Goal: Information Seeking & Learning: Learn about a topic

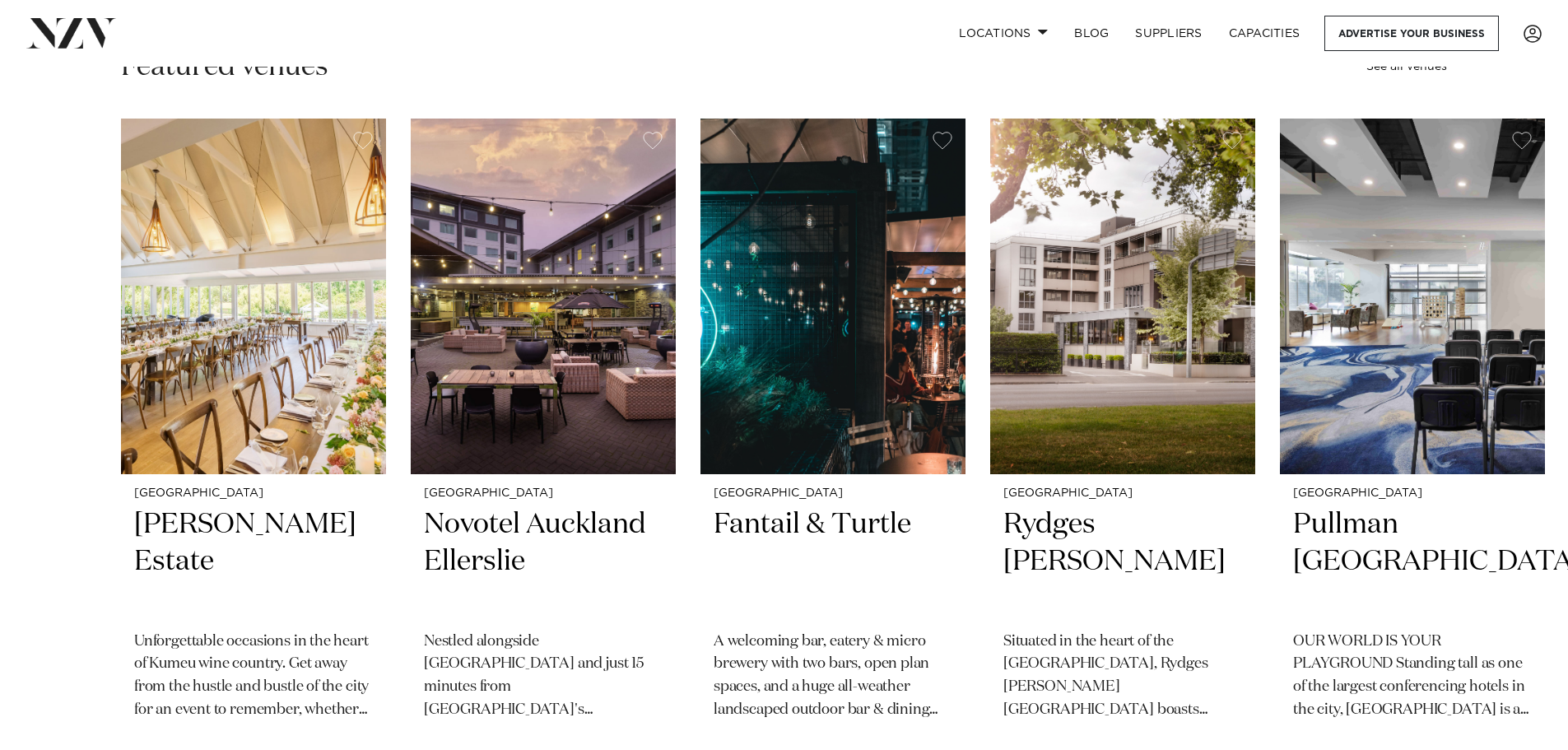
scroll to position [741, 0]
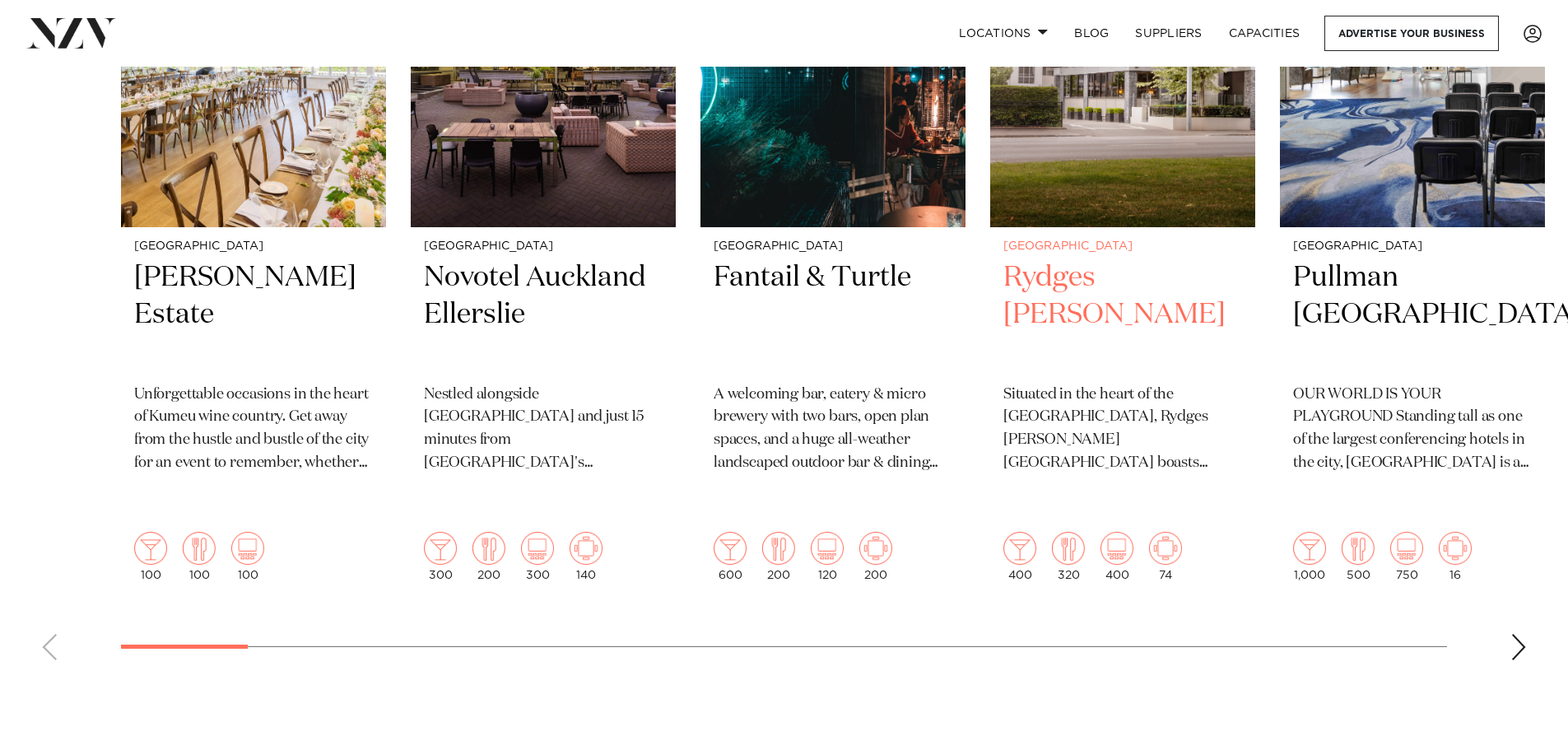
click at [1048, 204] on img "4 / 48" at bounding box center [1123, 49] width 265 height 355
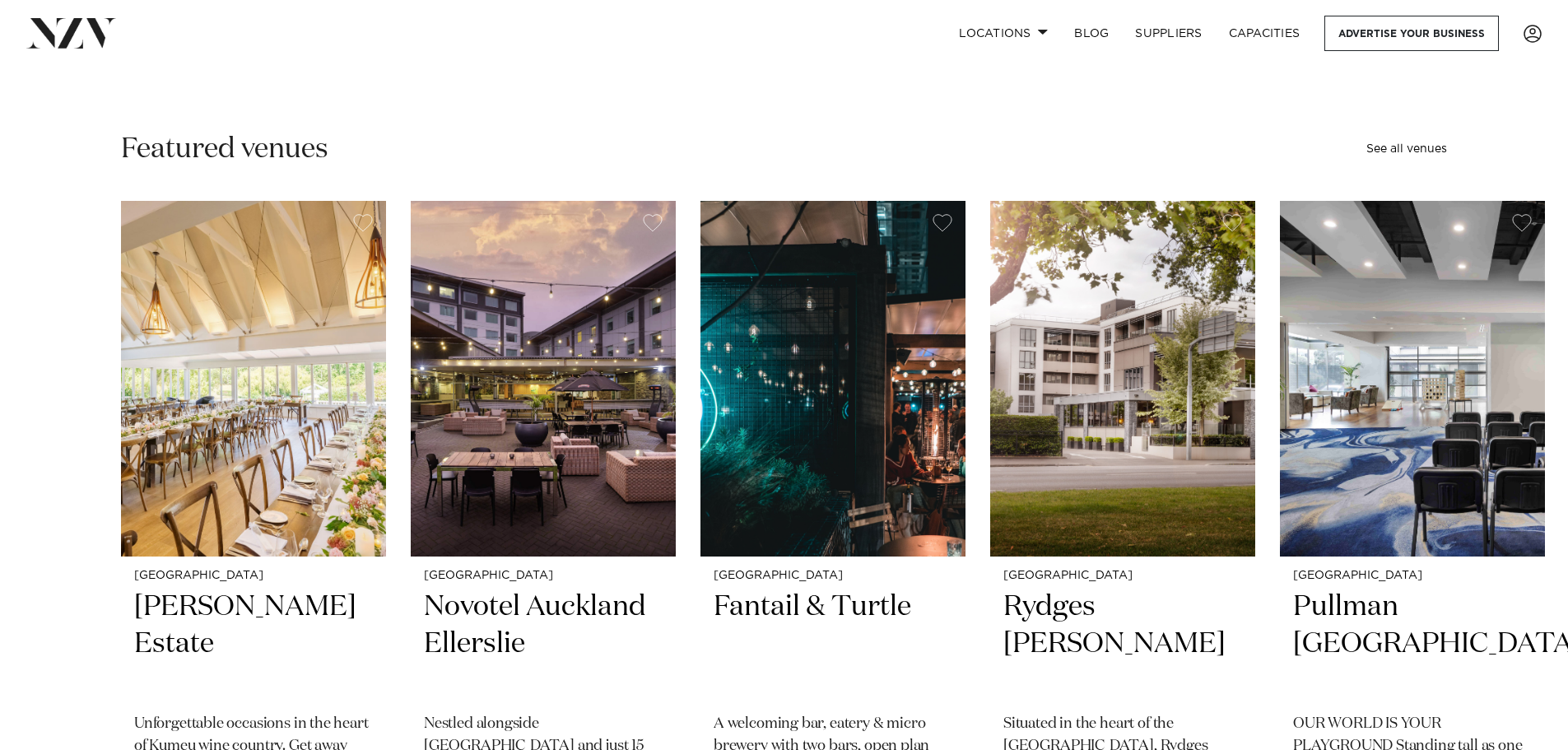
scroll to position [0, 0]
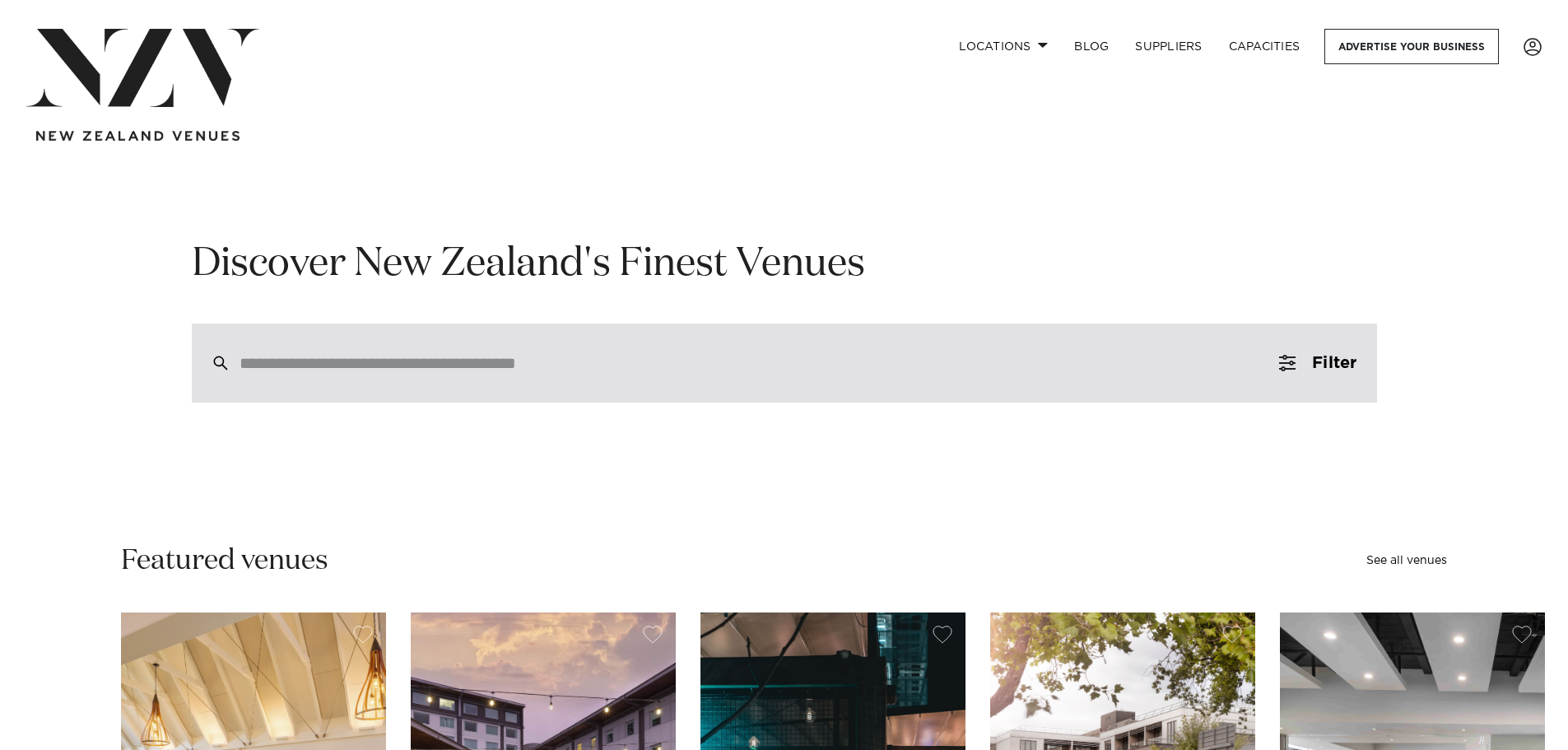
click at [863, 378] on div at bounding box center [784, 362] width 1186 height 79
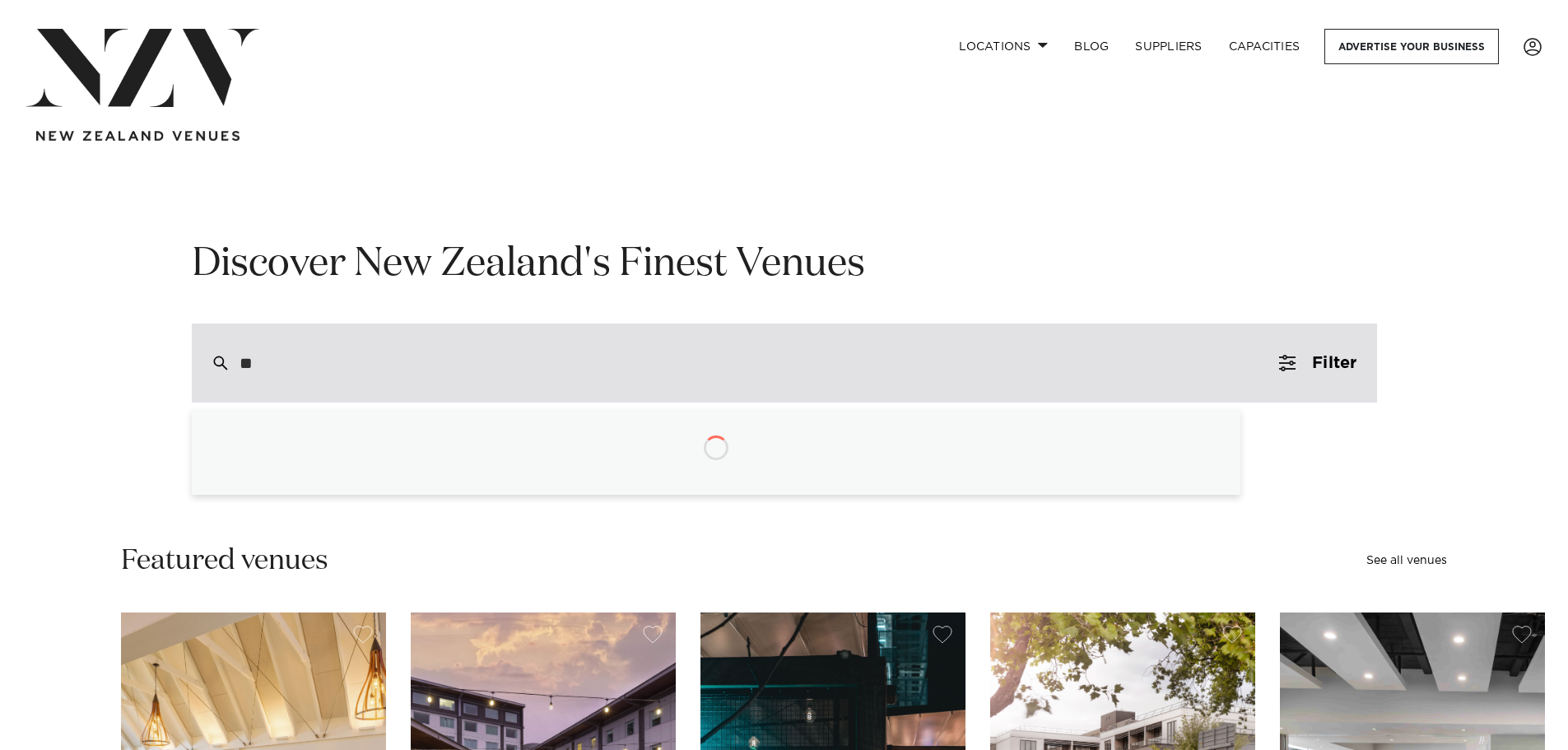
type input "***"
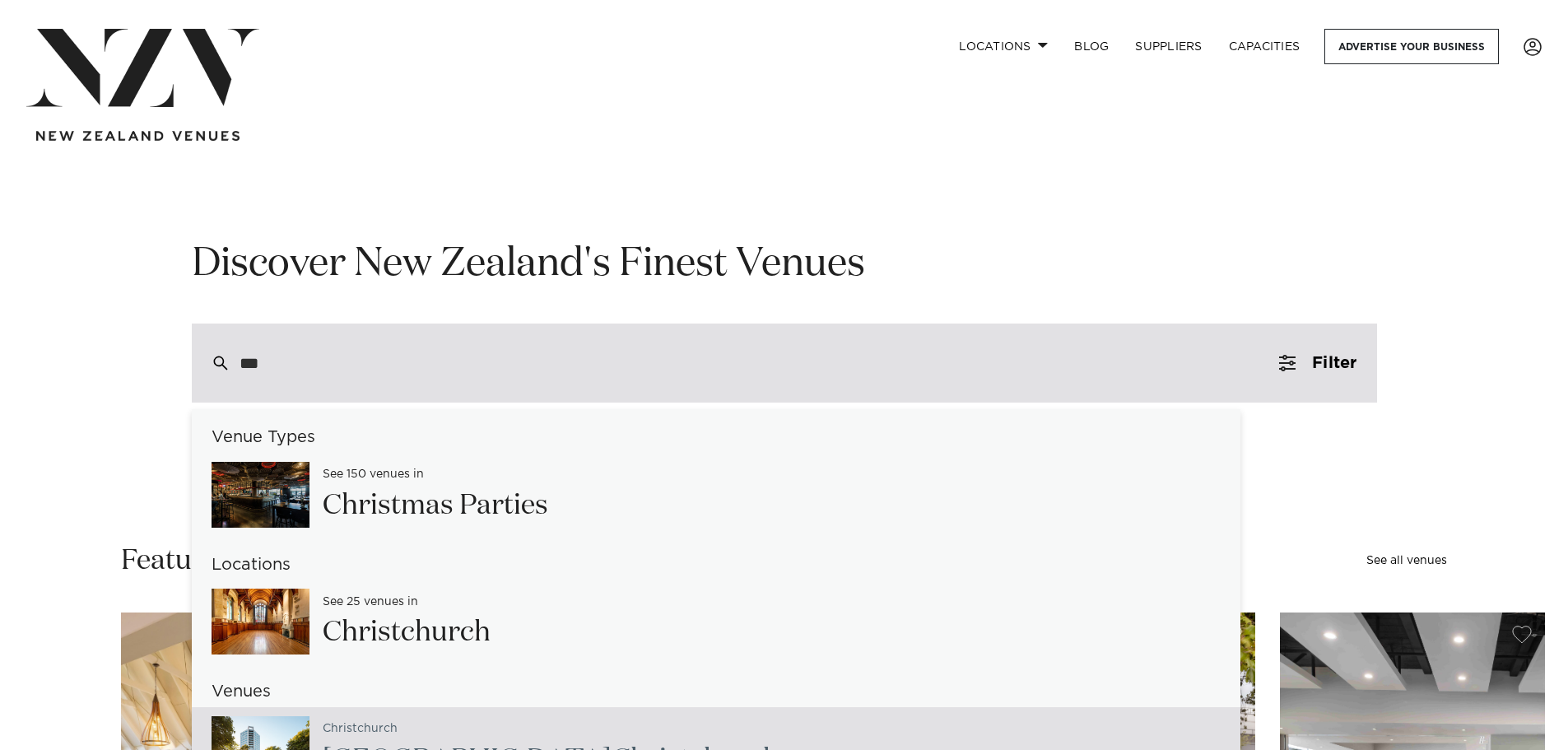
click at [282, 738] on img at bounding box center [259, 749] width 98 height 66
type input "**********"
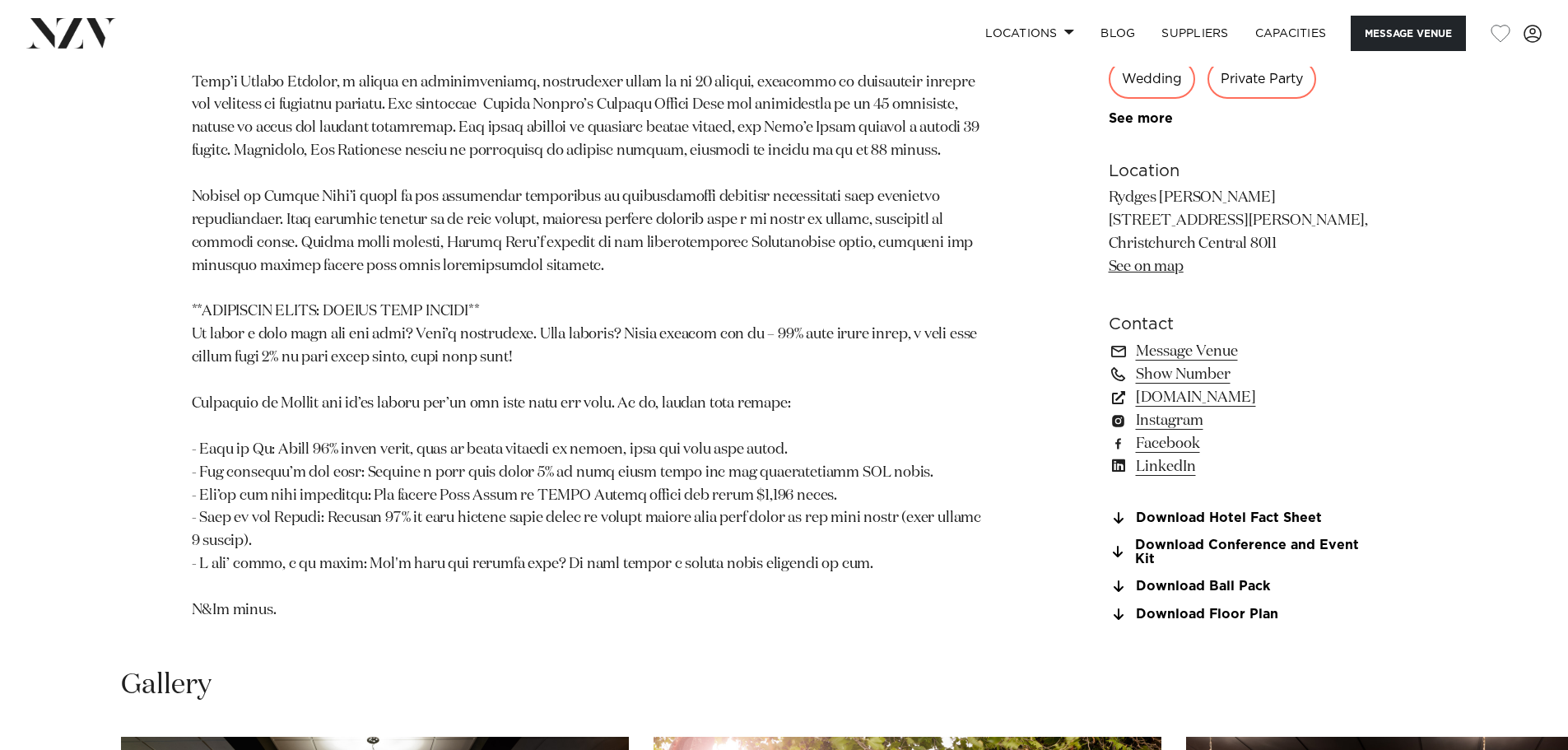
scroll to position [1647, 0]
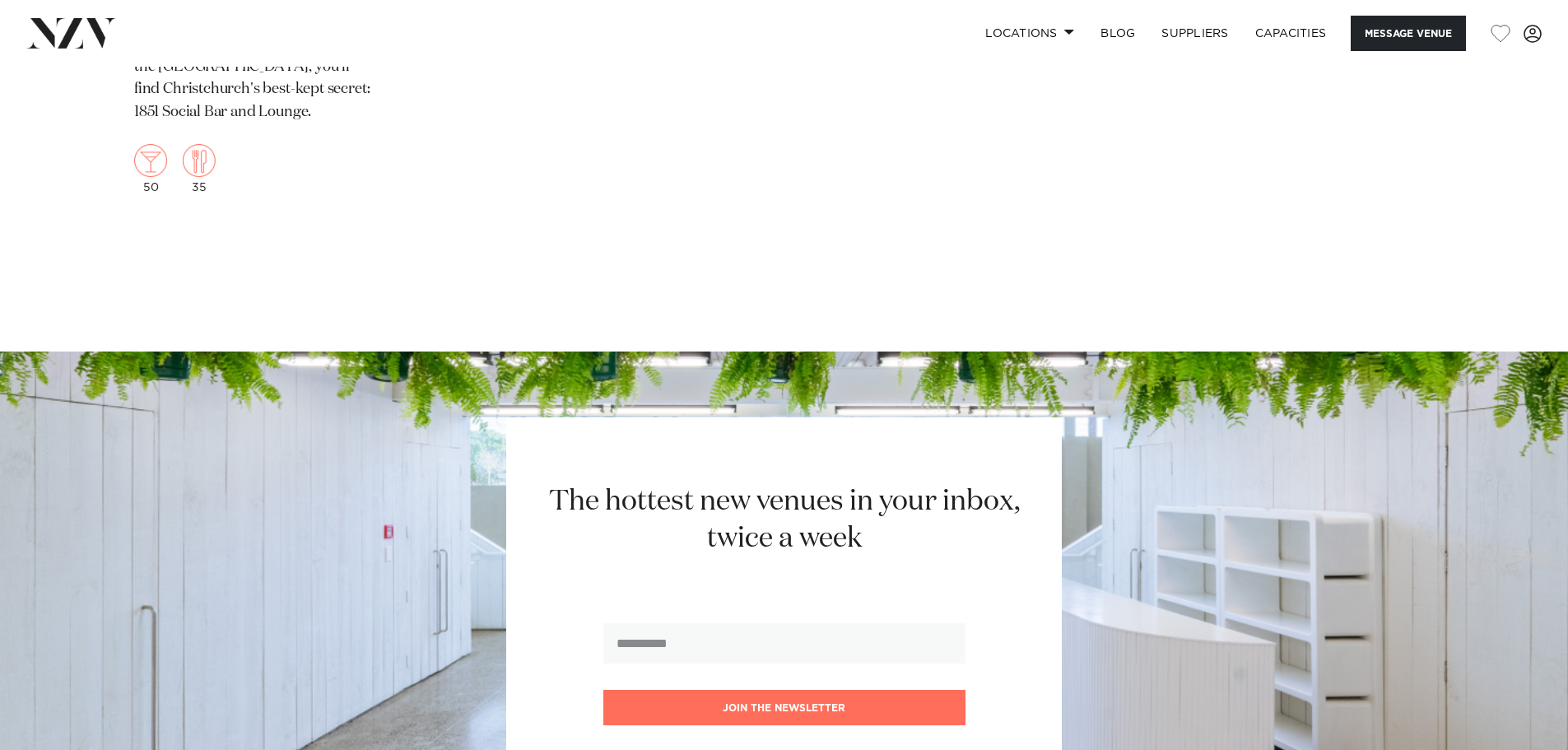
scroll to position [3705, 0]
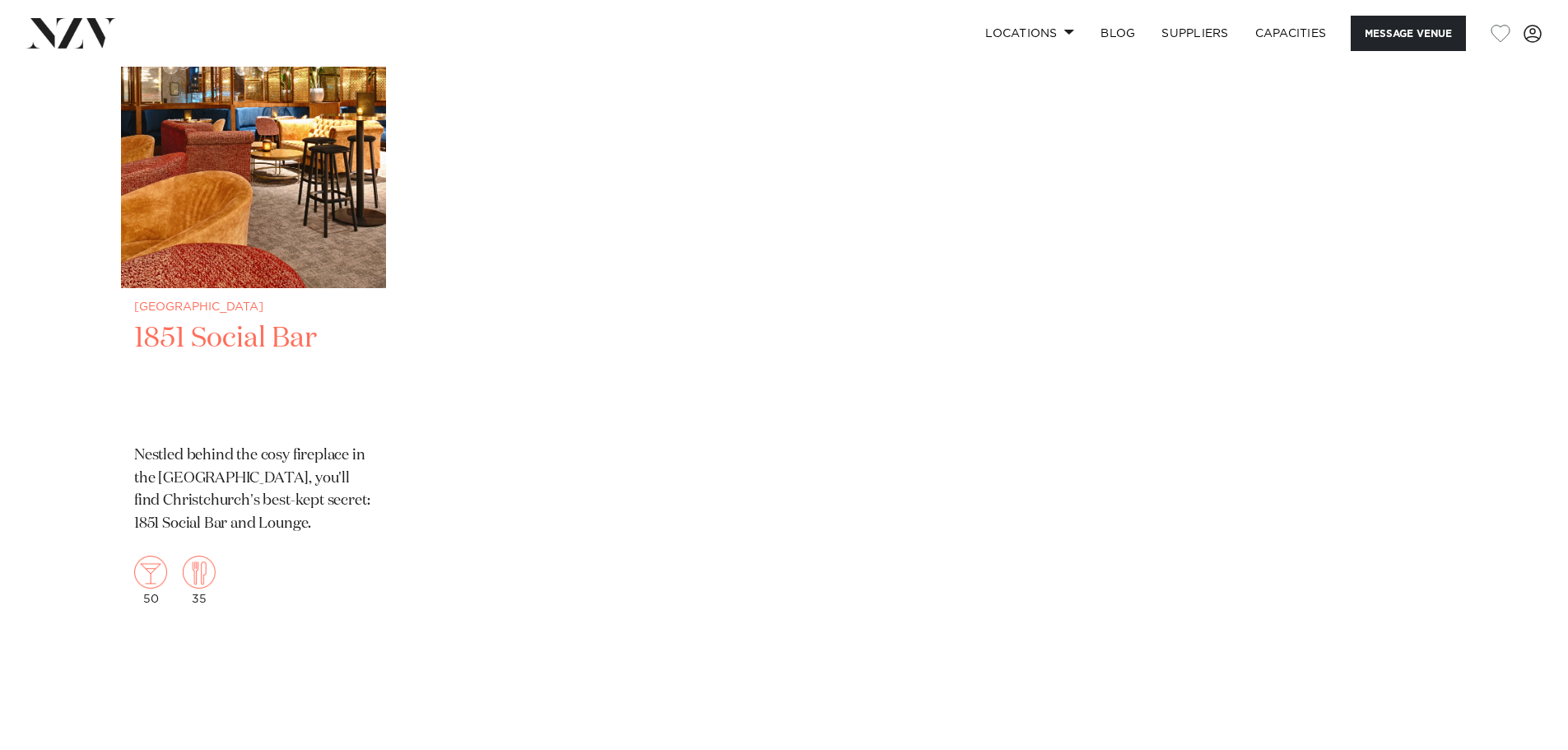
click at [301, 246] on img "1 / 1" at bounding box center [254, 109] width 265 height 355
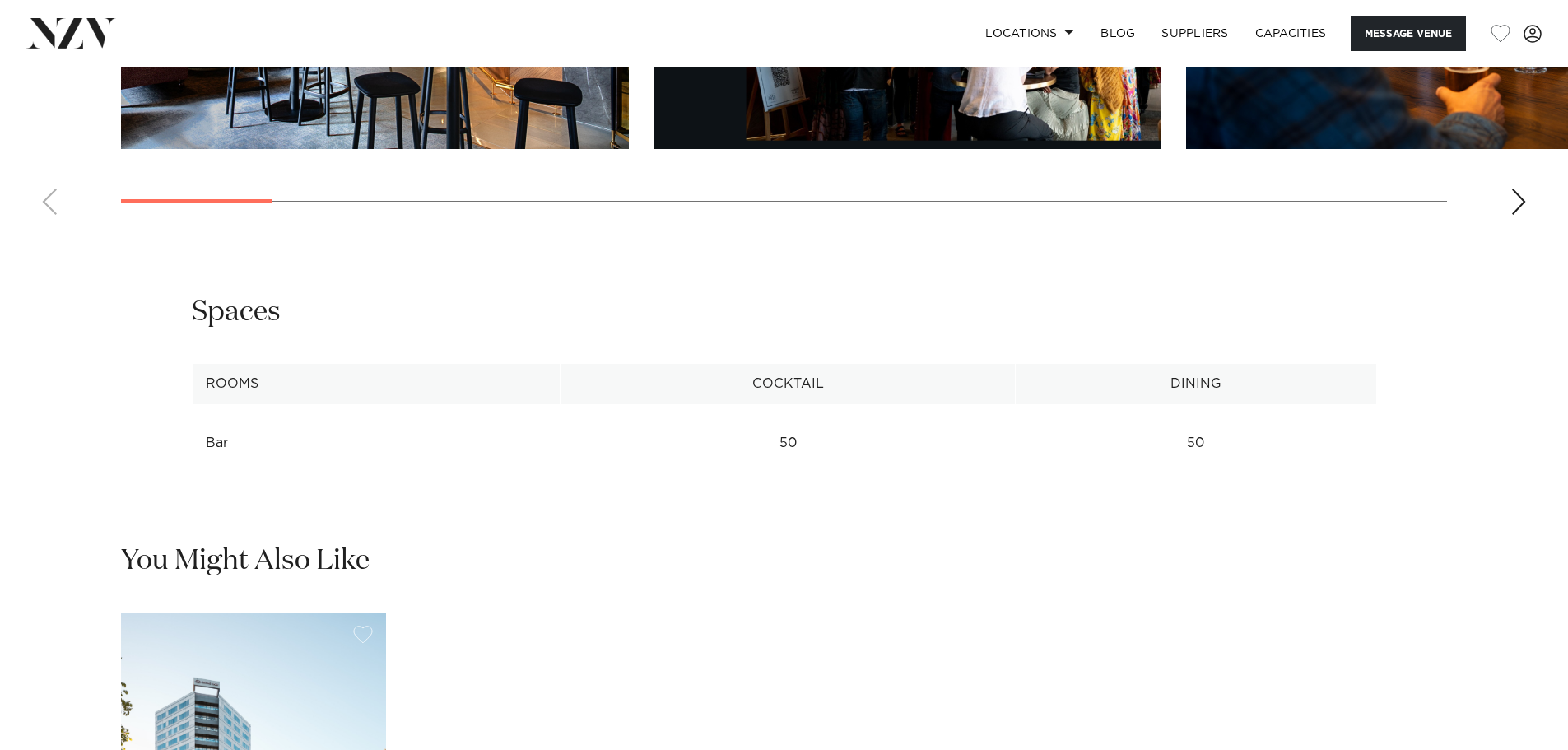
scroll to position [1729, 0]
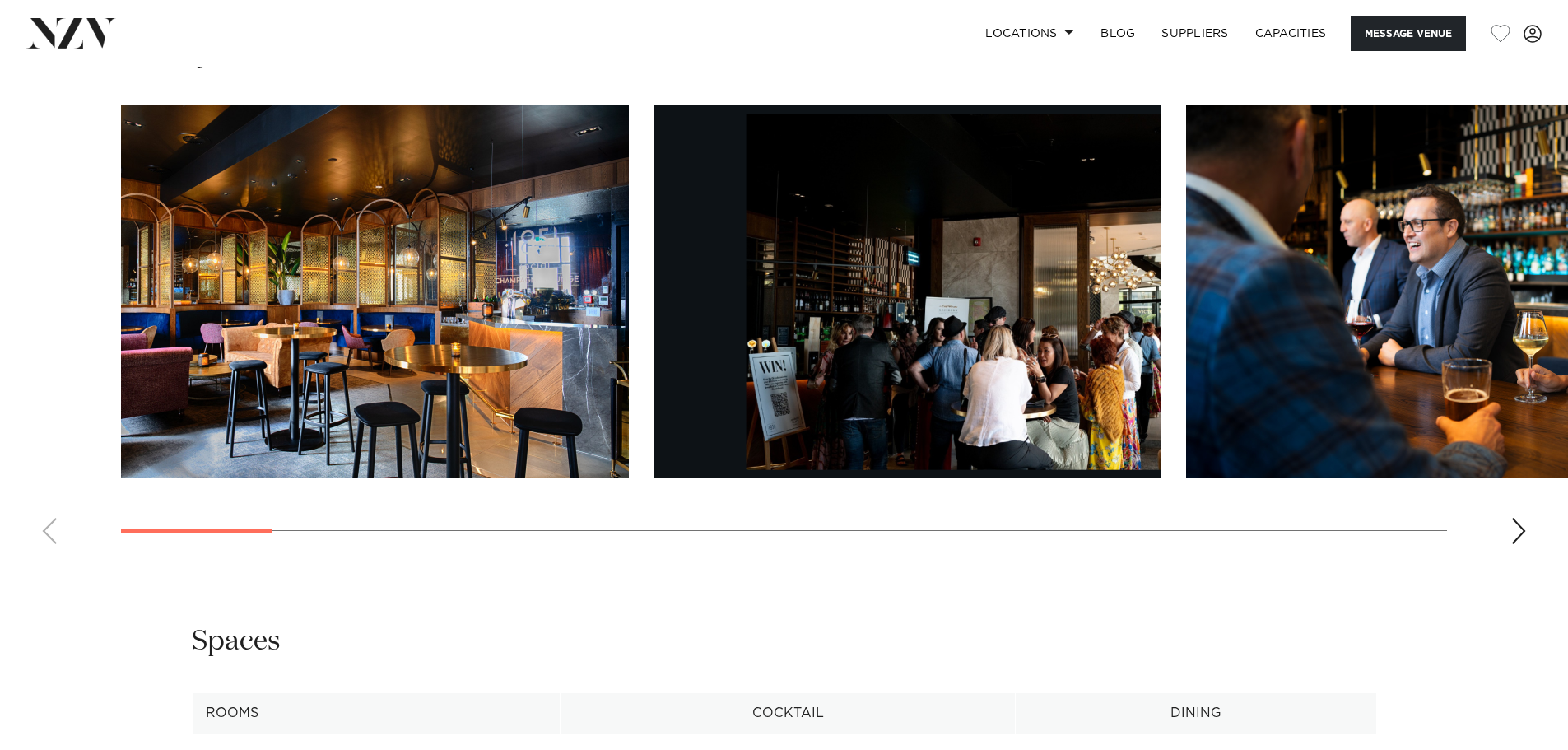
click at [1520, 527] on div "Next slide" at bounding box center [1518, 530] width 16 height 26
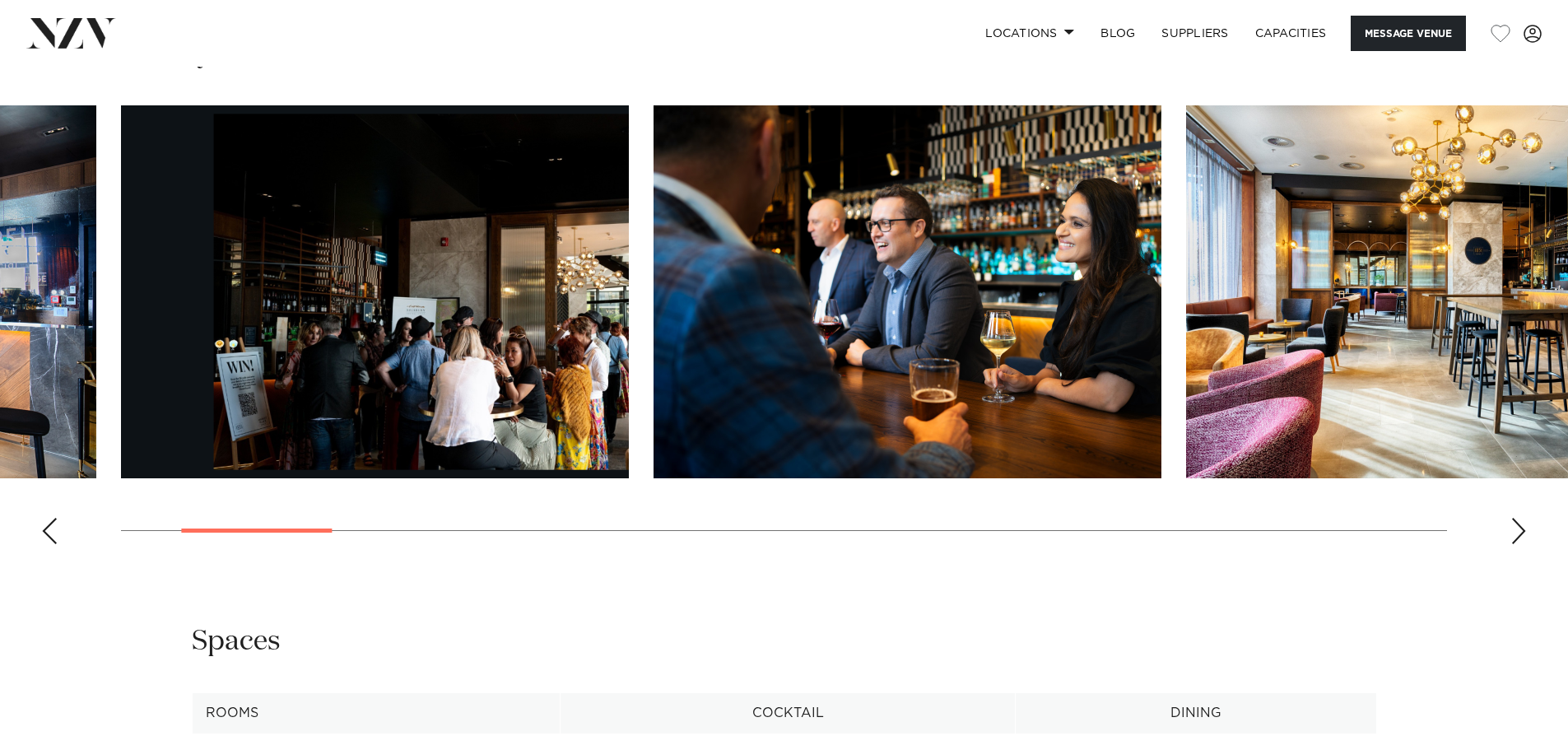
click at [1520, 527] on div "Next slide" at bounding box center [1518, 530] width 16 height 26
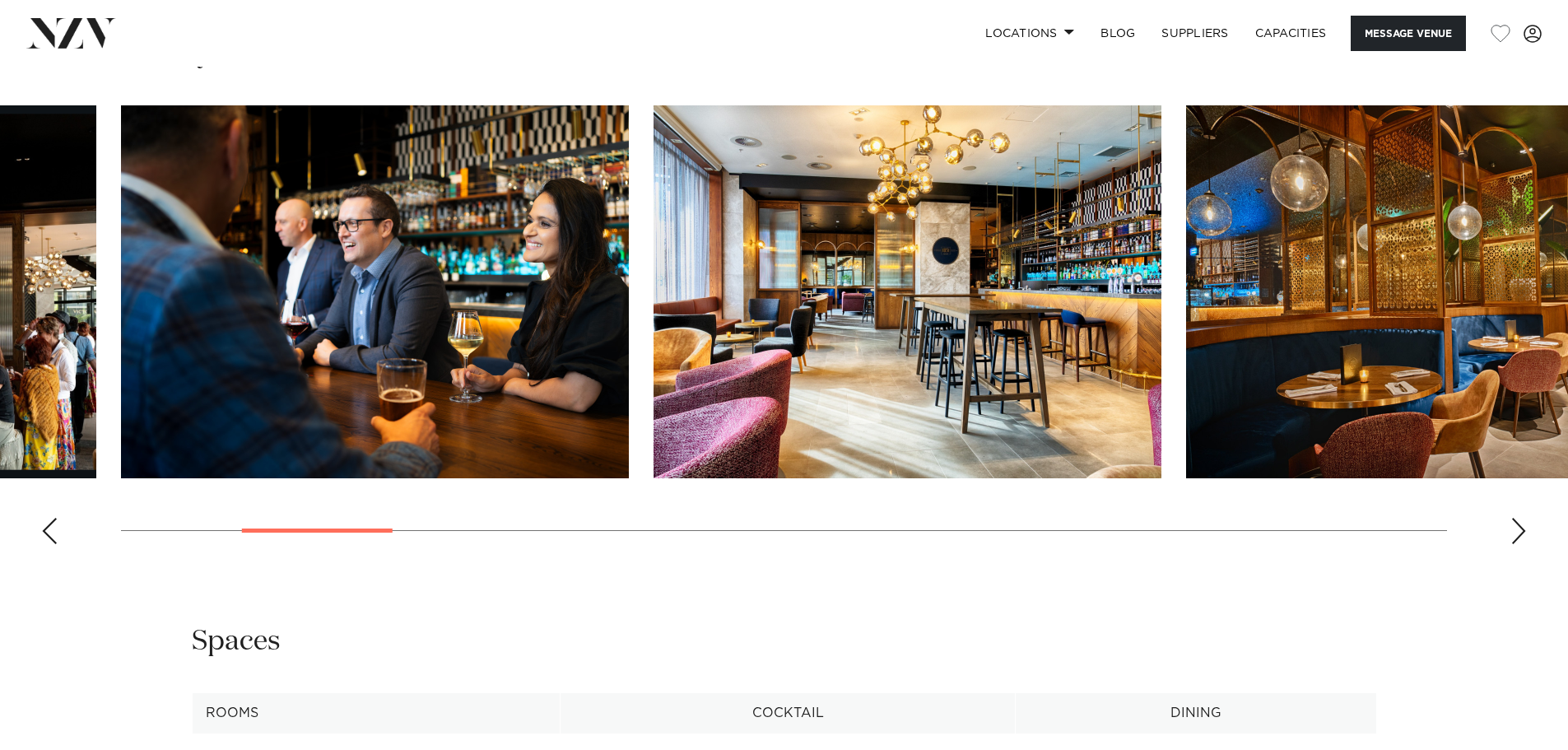
click at [1520, 527] on div "Next slide" at bounding box center [1518, 530] width 16 height 26
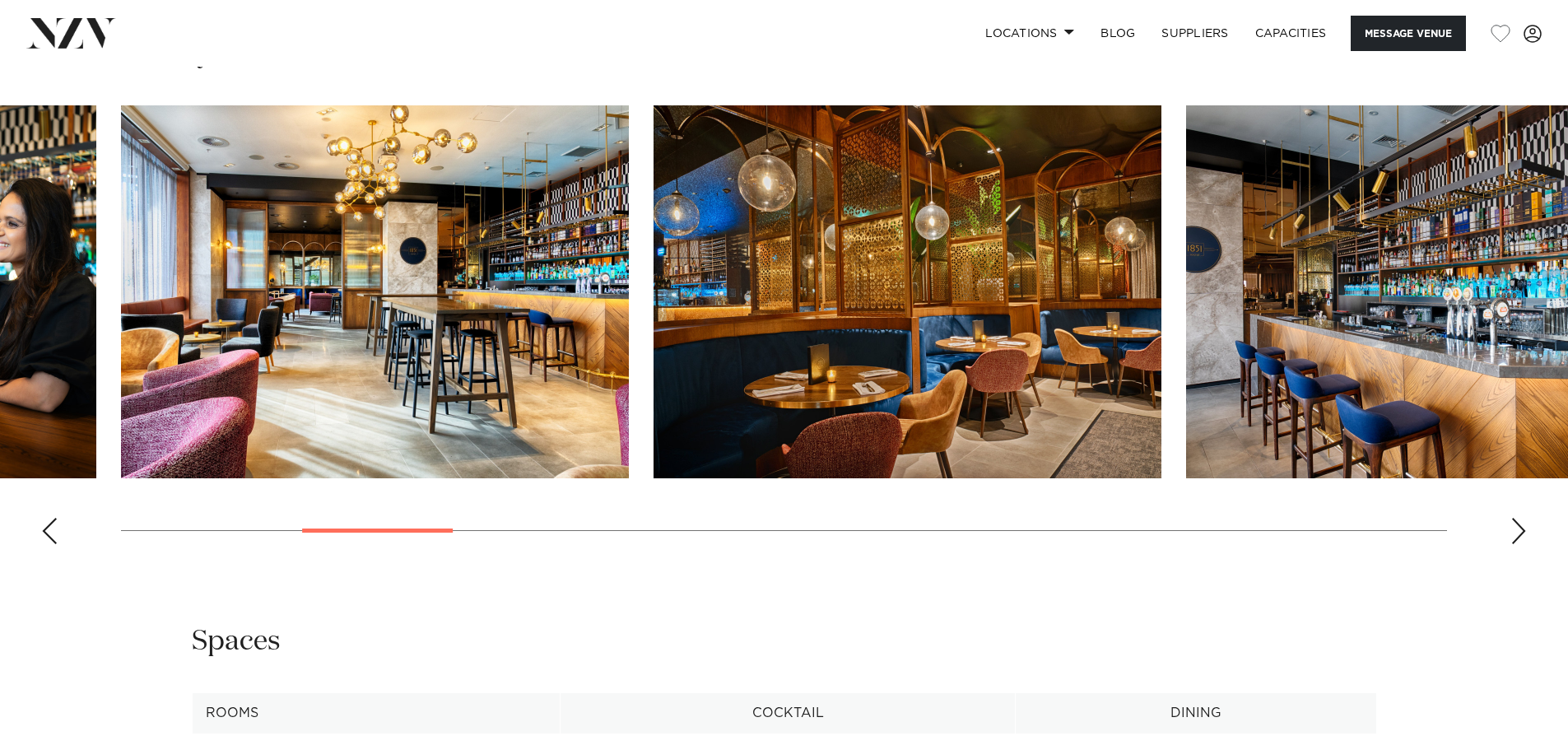
click at [1520, 527] on div "Next slide" at bounding box center [1518, 530] width 16 height 26
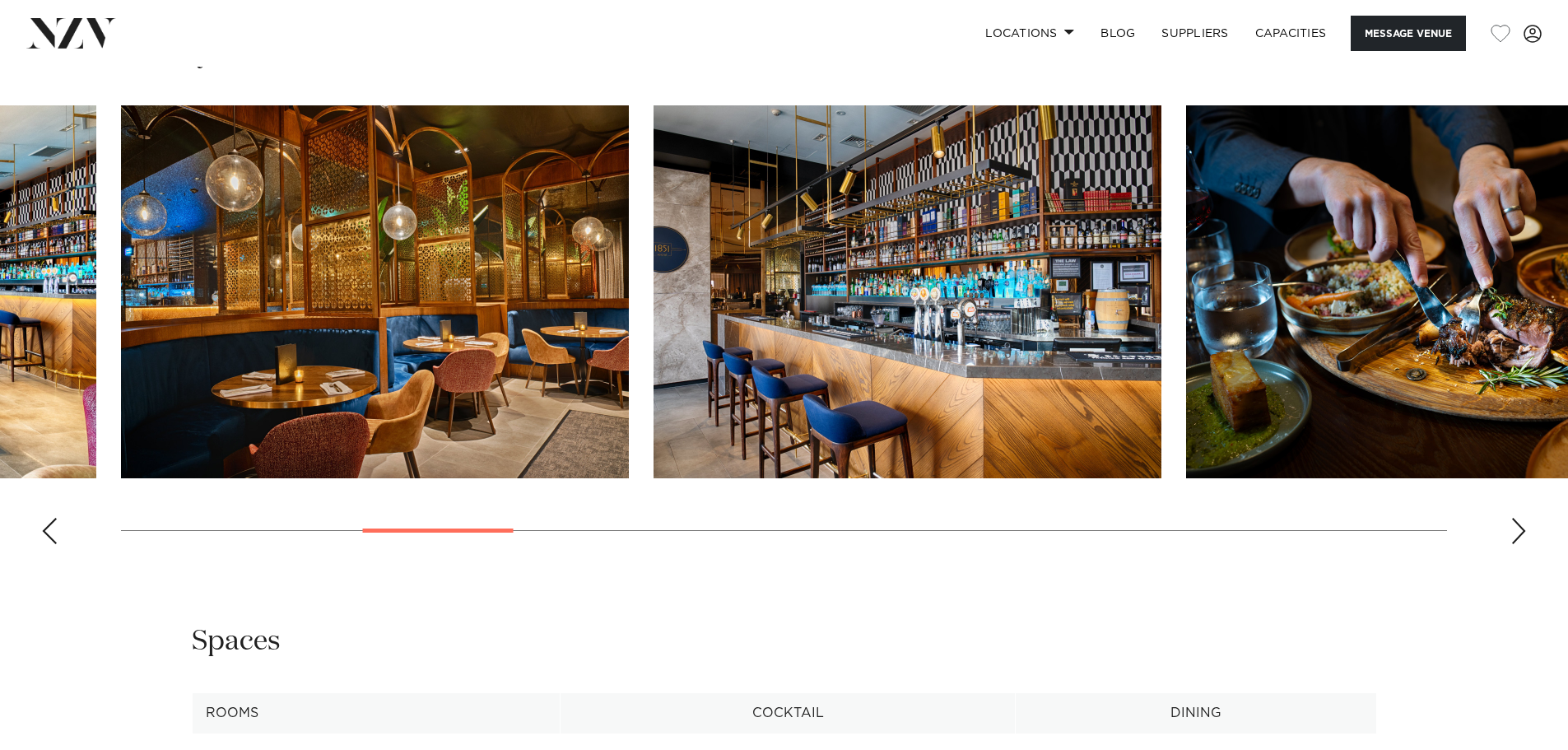
click at [1520, 527] on div "Next slide" at bounding box center [1518, 530] width 16 height 26
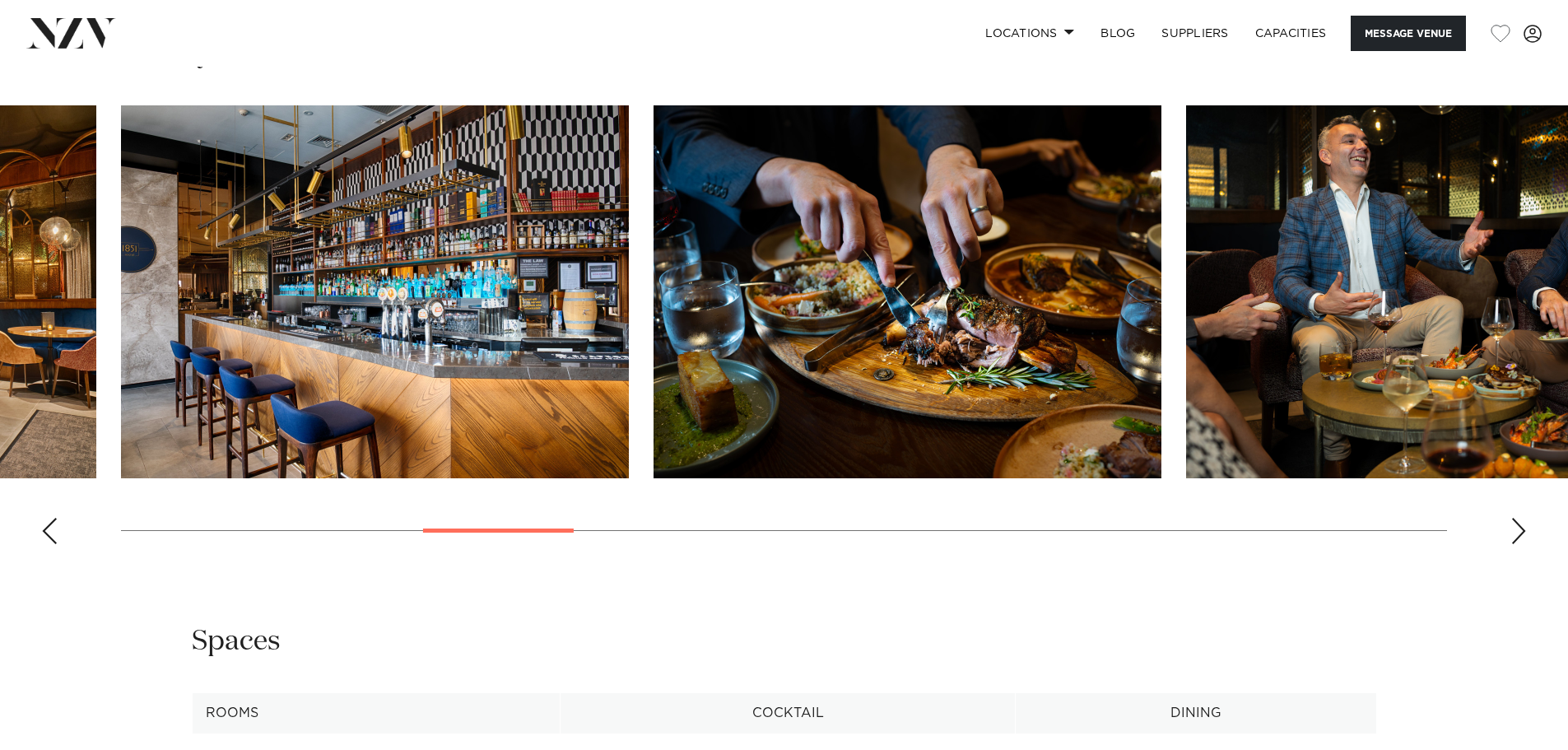
click at [1520, 527] on div "Next slide" at bounding box center [1518, 530] width 16 height 26
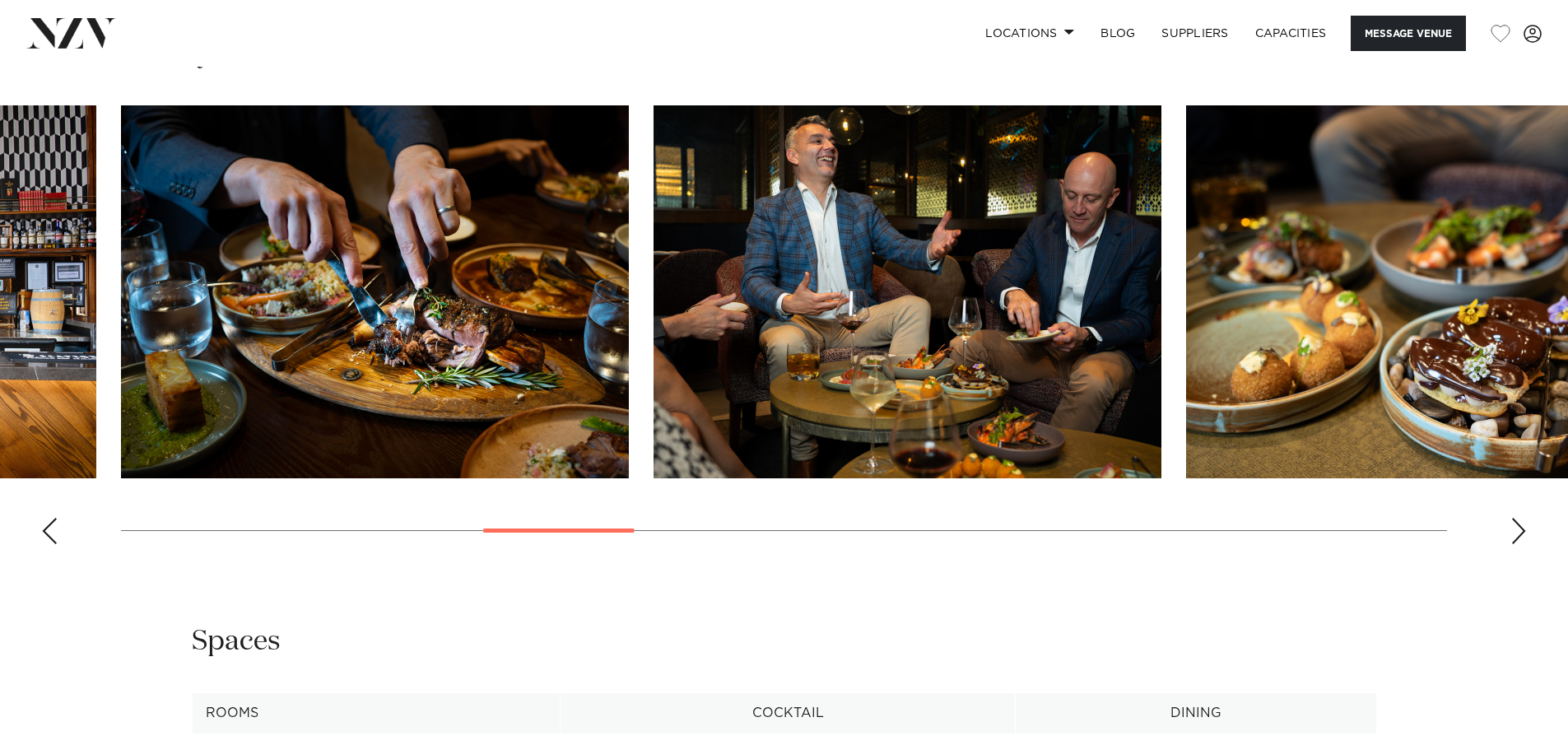
click at [1520, 527] on div "Next slide" at bounding box center [1518, 530] width 16 height 26
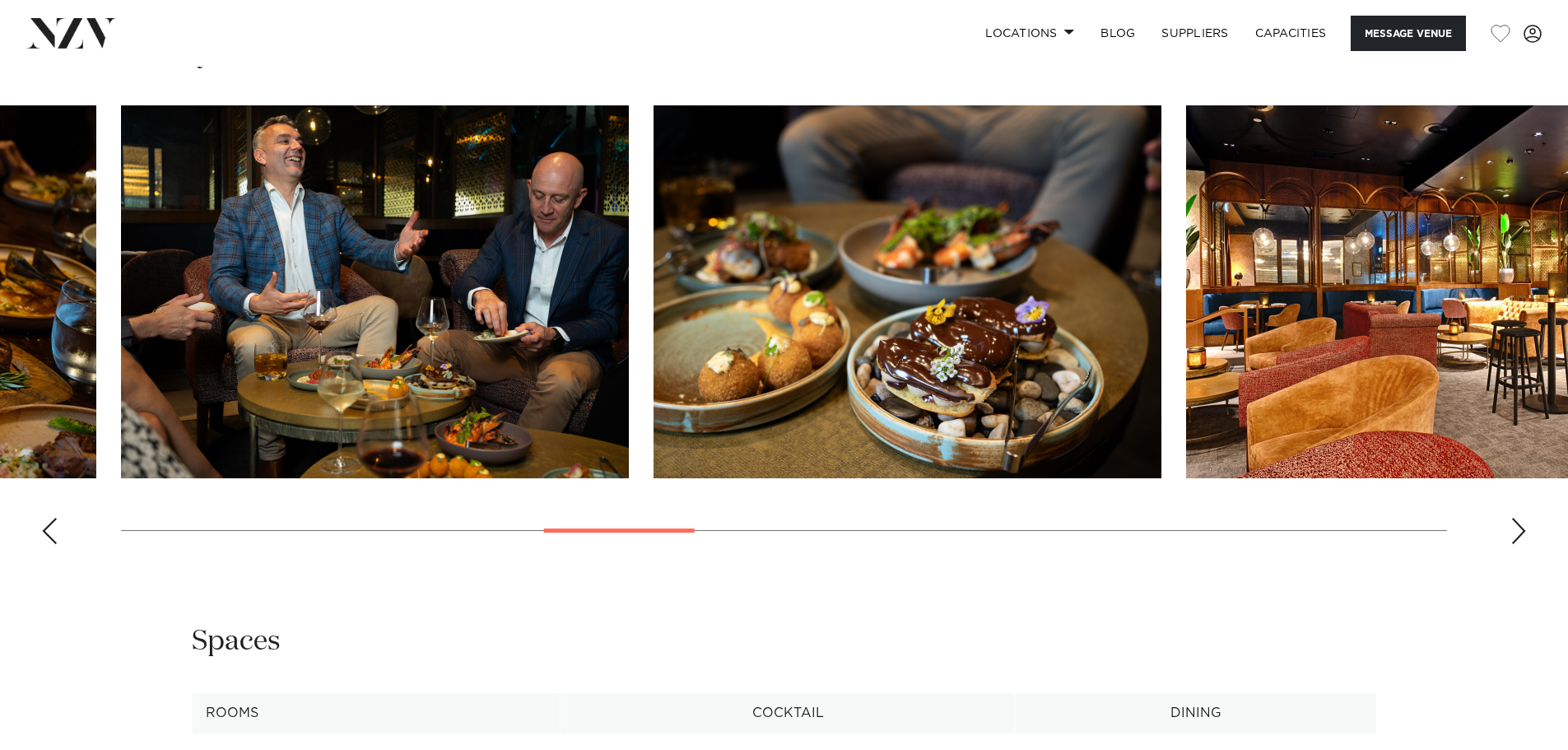
click at [1520, 527] on div "Next slide" at bounding box center [1518, 530] width 16 height 26
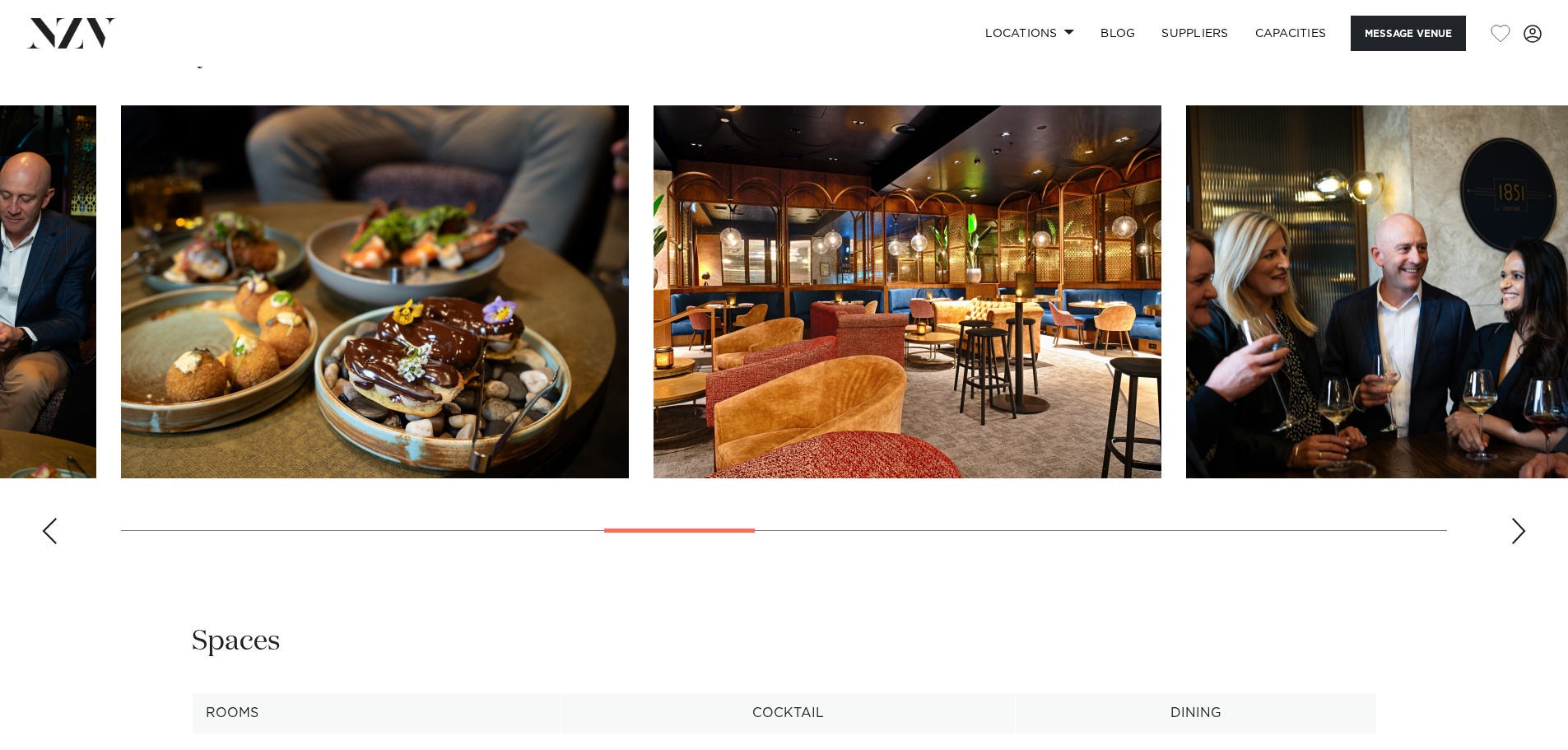
click at [1520, 527] on div "Next slide" at bounding box center [1518, 530] width 16 height 26
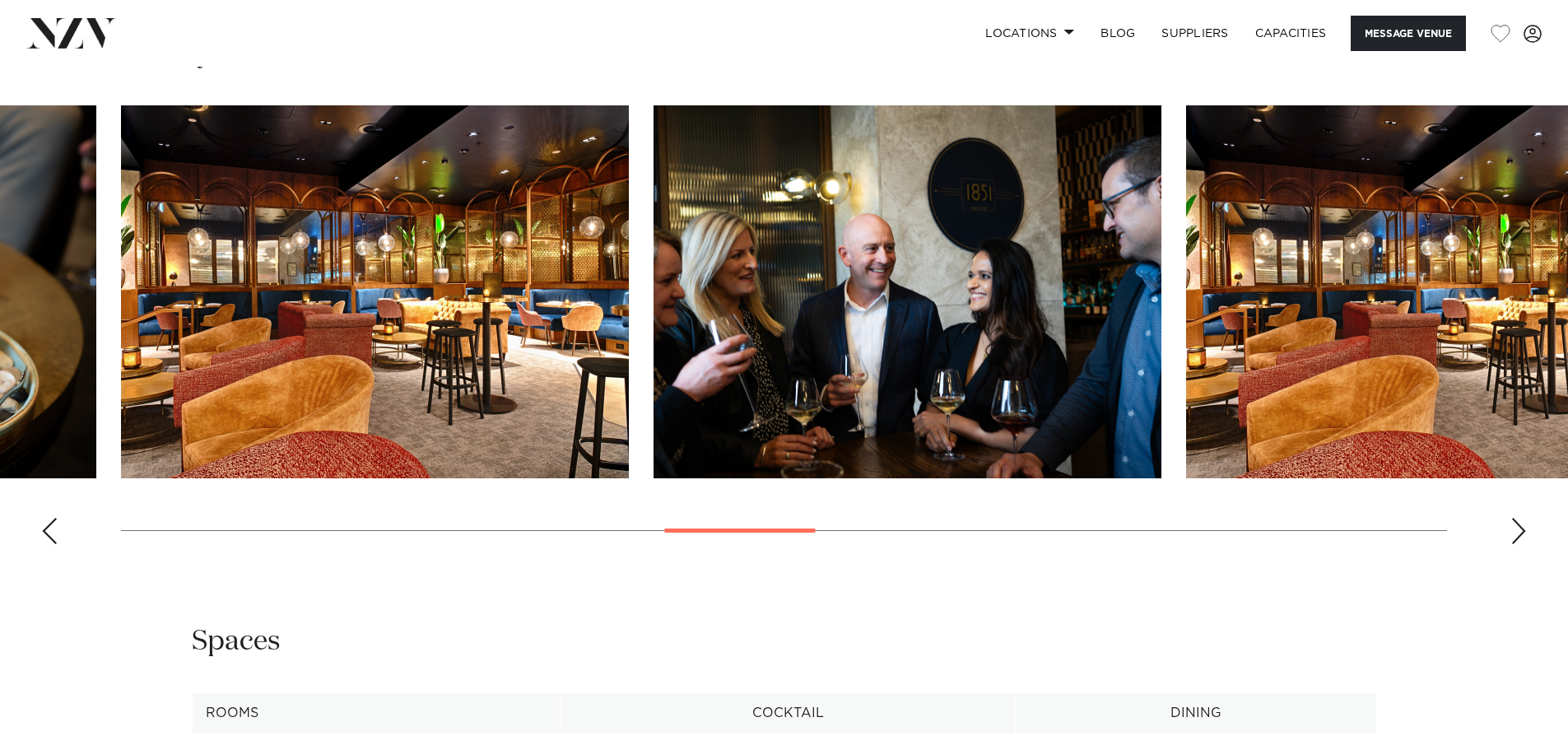
click at [1520, 527] on div "Next slide" at bounding box center [1518, 530] width 16 height 26
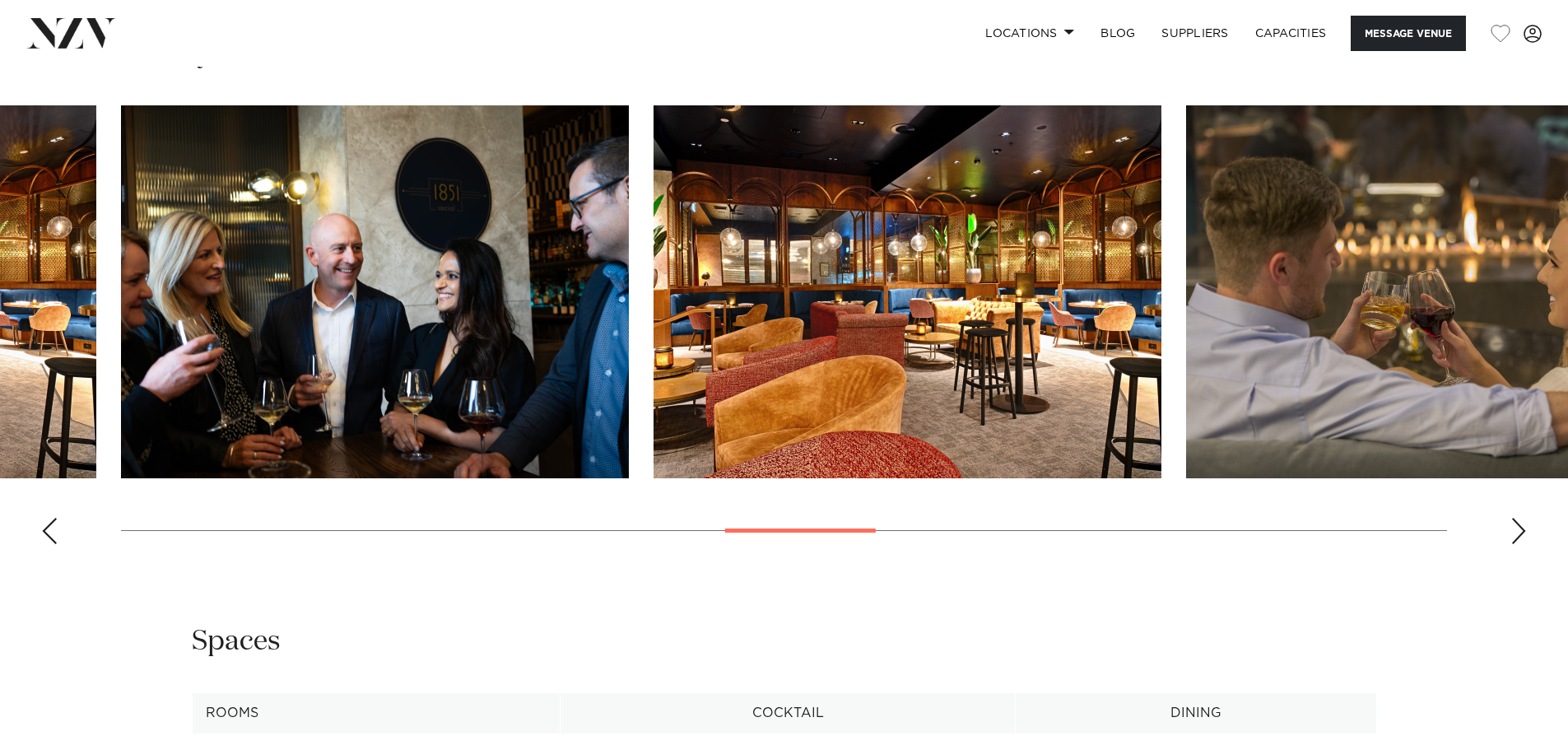
click at [1520, 527] on div "Next slide" at bounding box center [1518, 530] width 16 height 26
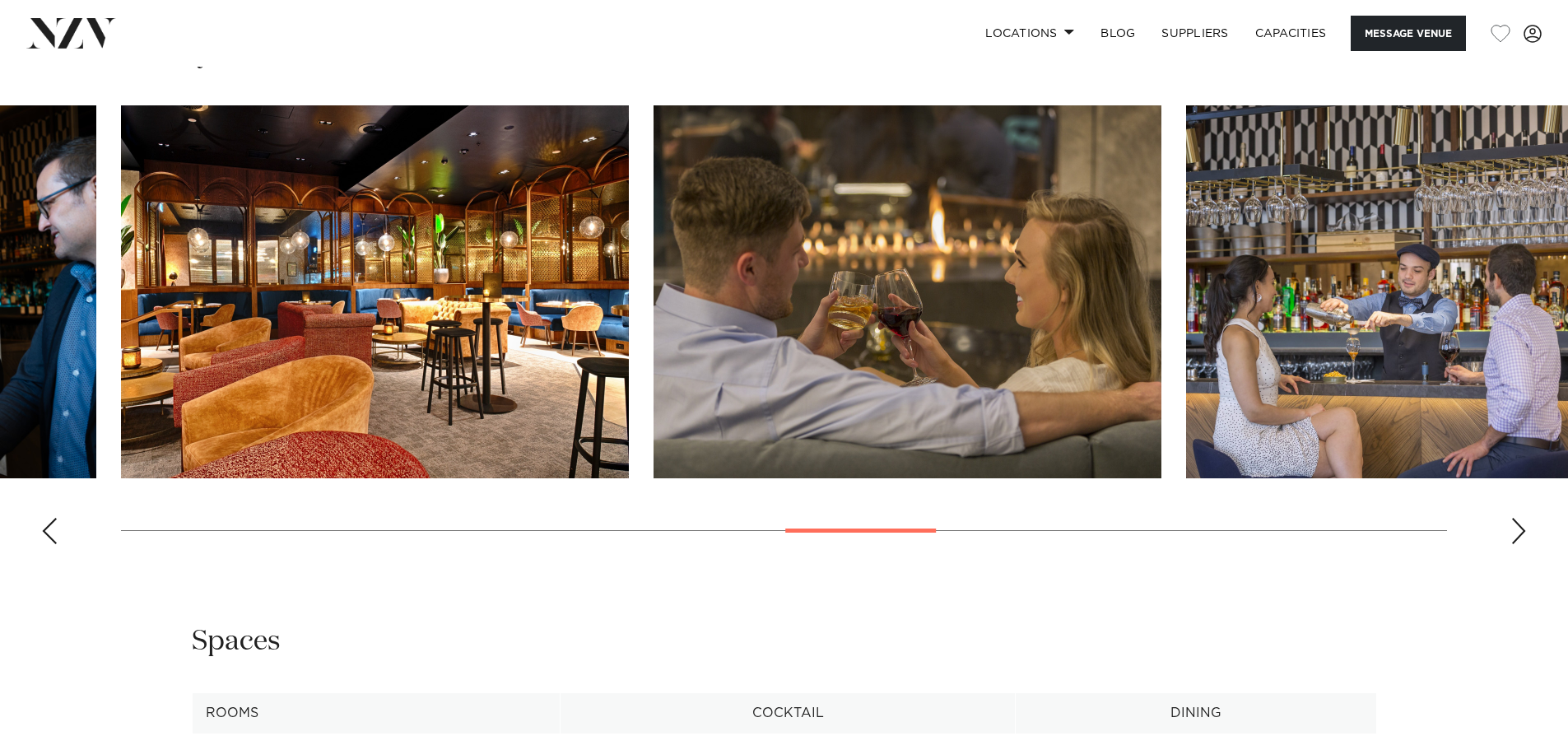
click at [1520, 527] on div "Next slide" at bounding box center [1518, 530] width 16 height 26
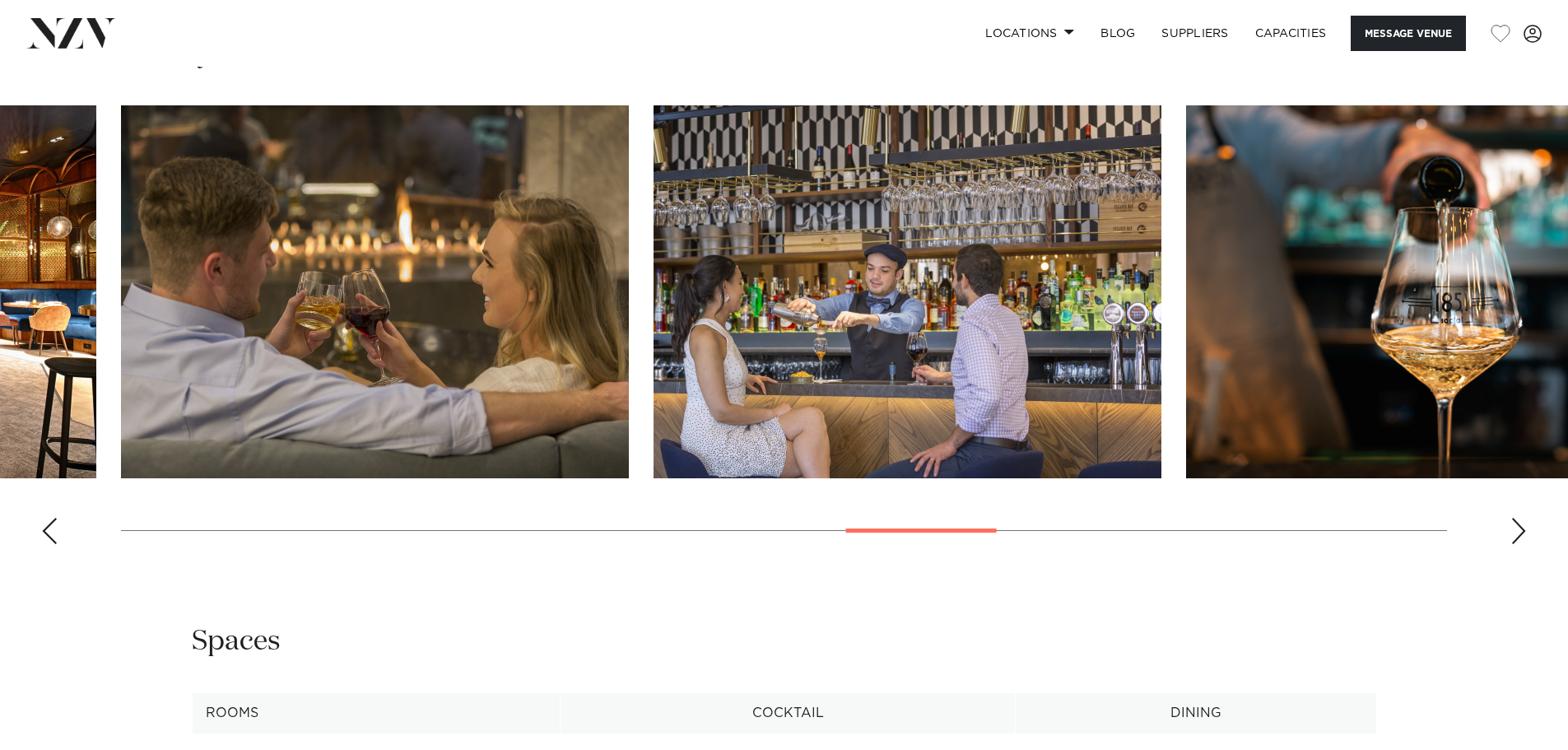
click at [1520, 527] on div "Next slide" at bounding box center [1518, 530] width 16 height 26
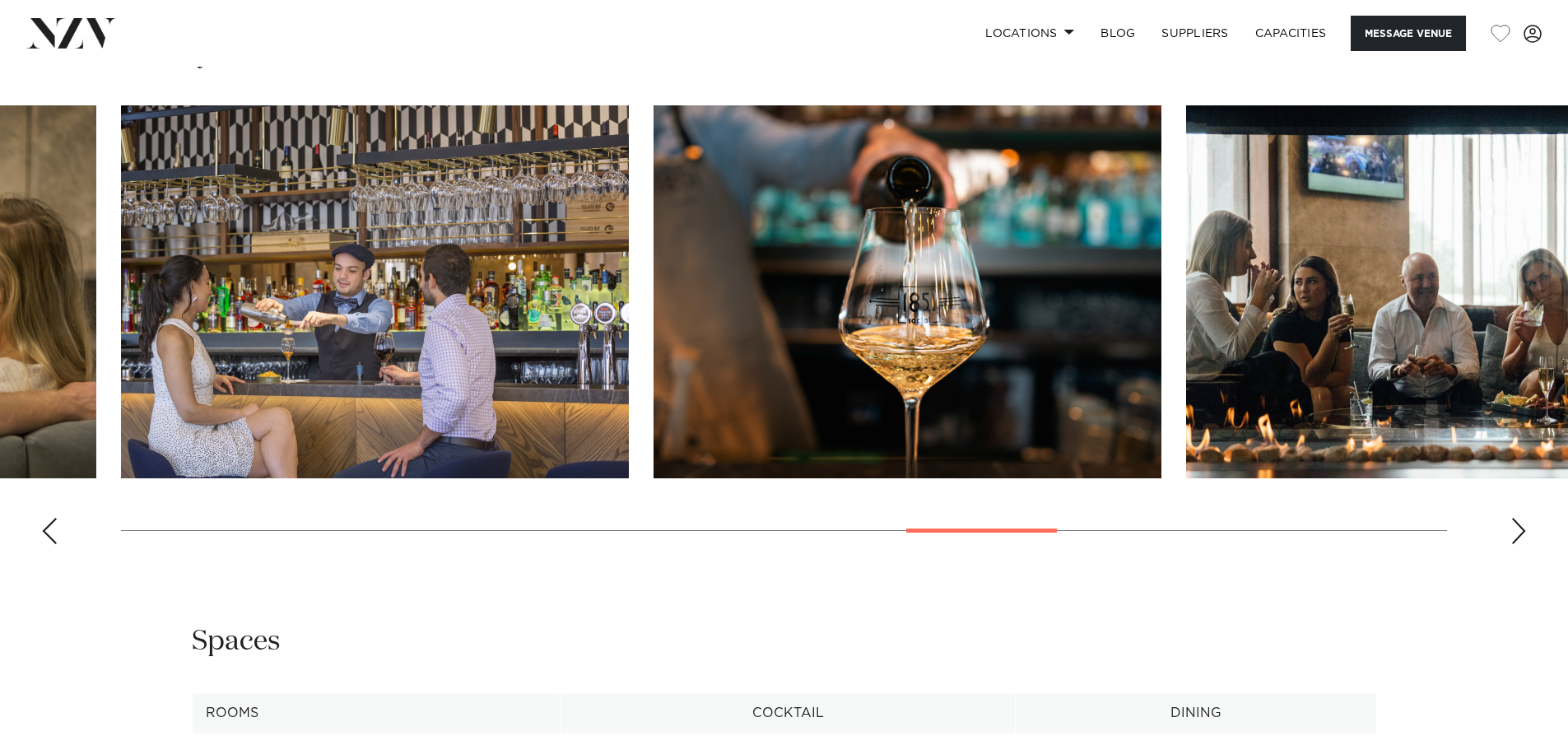
click at [1520, 527] on div "Next slide" at bounding box center [1518, 530] width 16 height 26
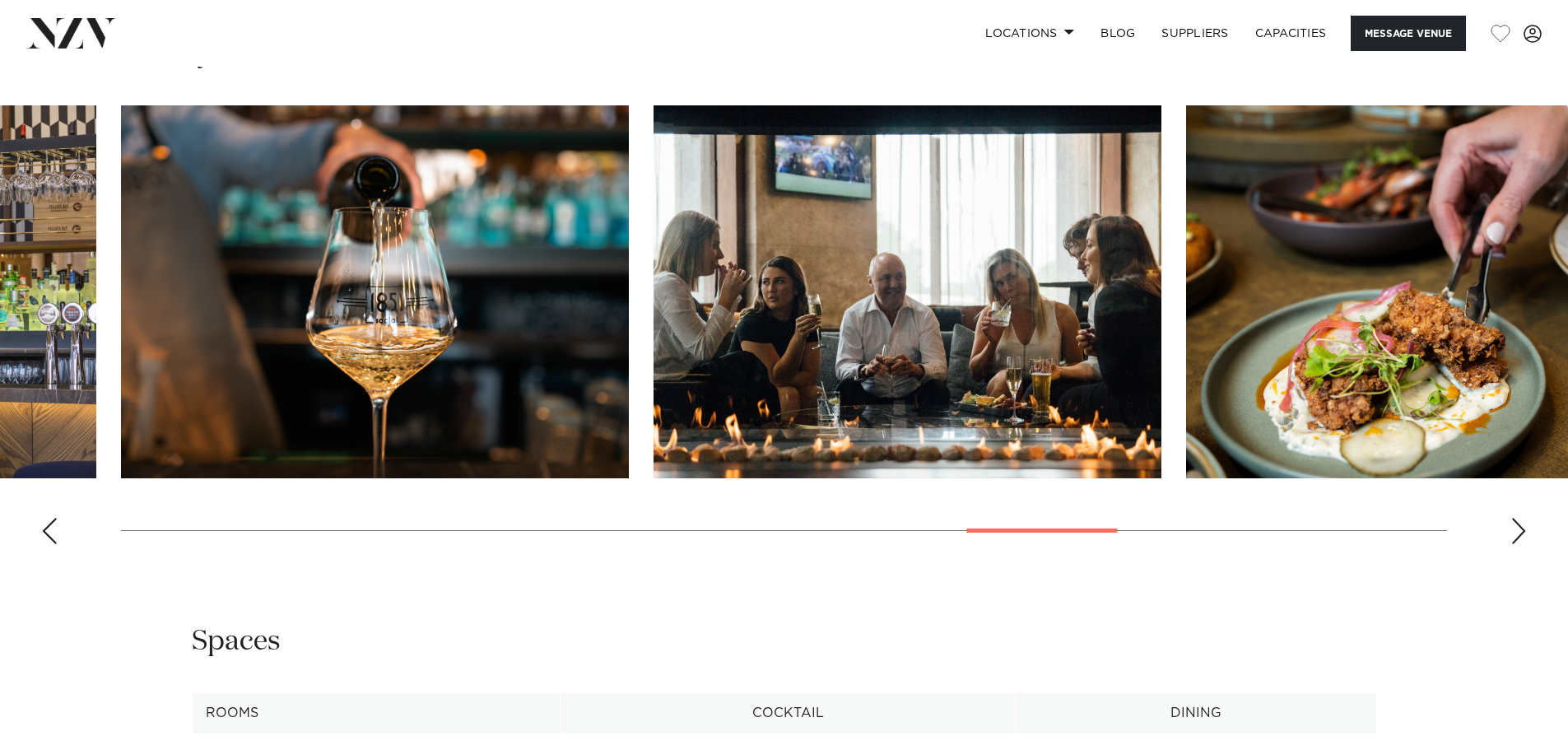
click at [1520, 527] on div "Next slide" at bounding box center [1518, 530] width 16 height 26
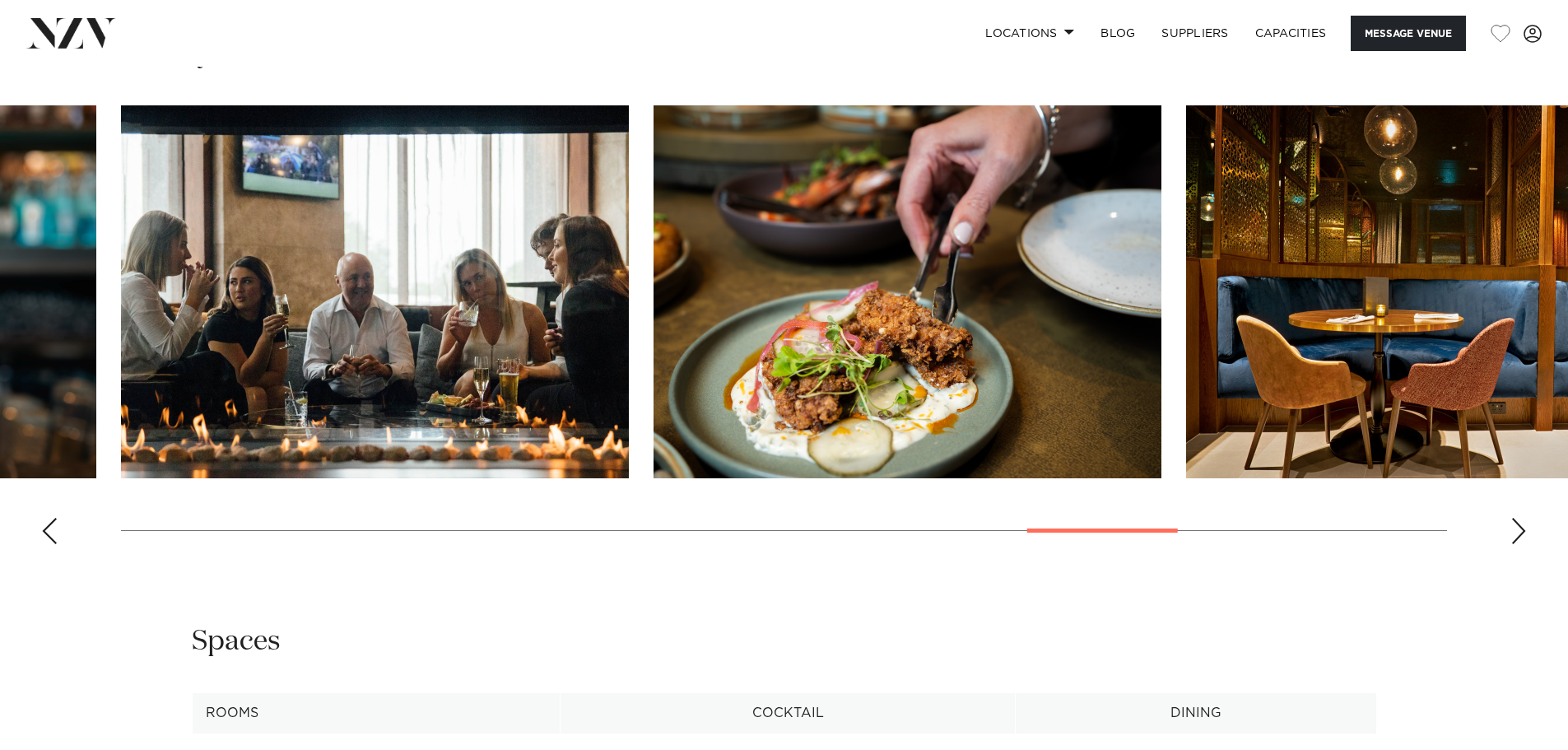
click at [1520, 527] on div "Next slide" at bounding box center [1518, 530] width 16 height 26
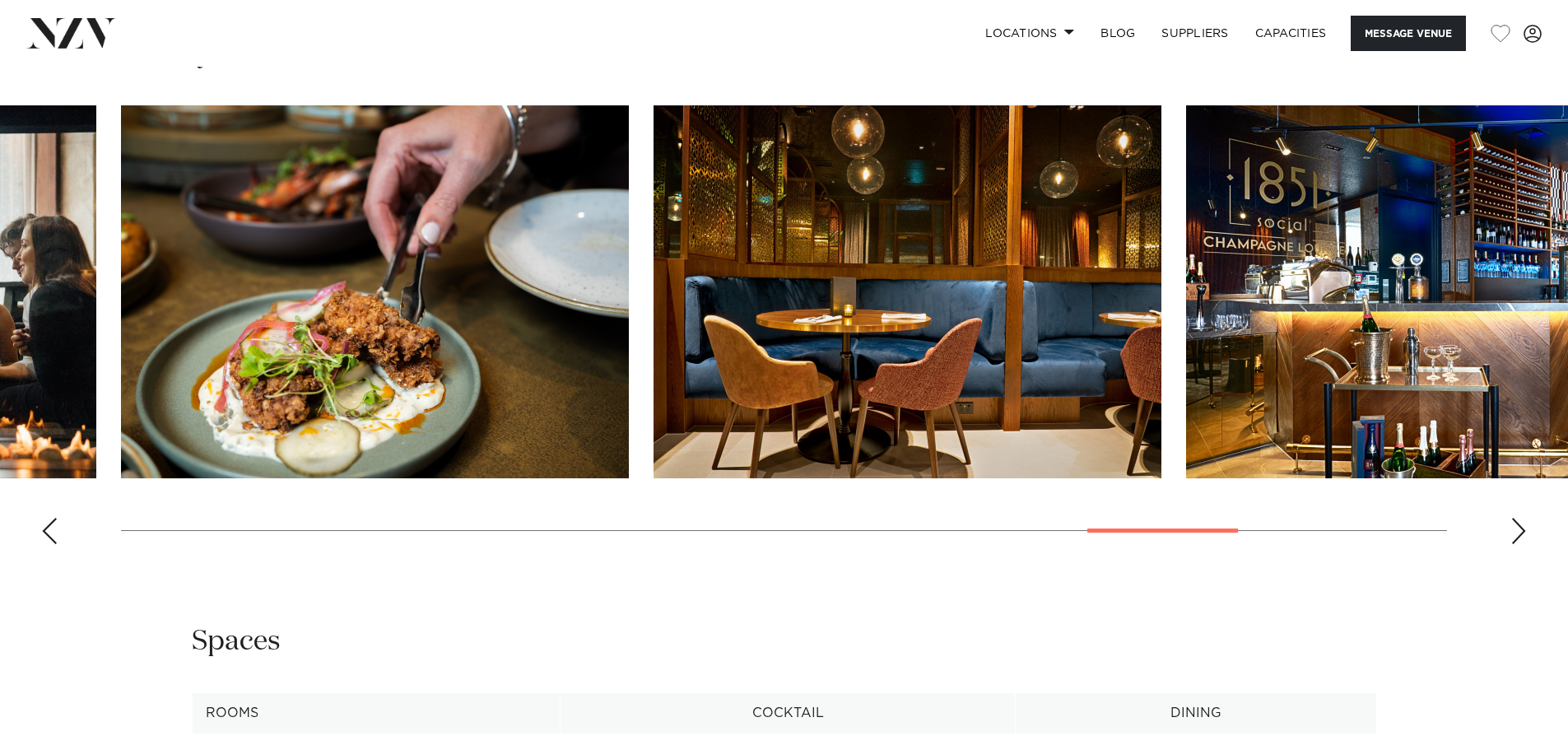
click at [1520, 527] on div "Next slide" at bounding box center [1518, 530] width 16 height 26
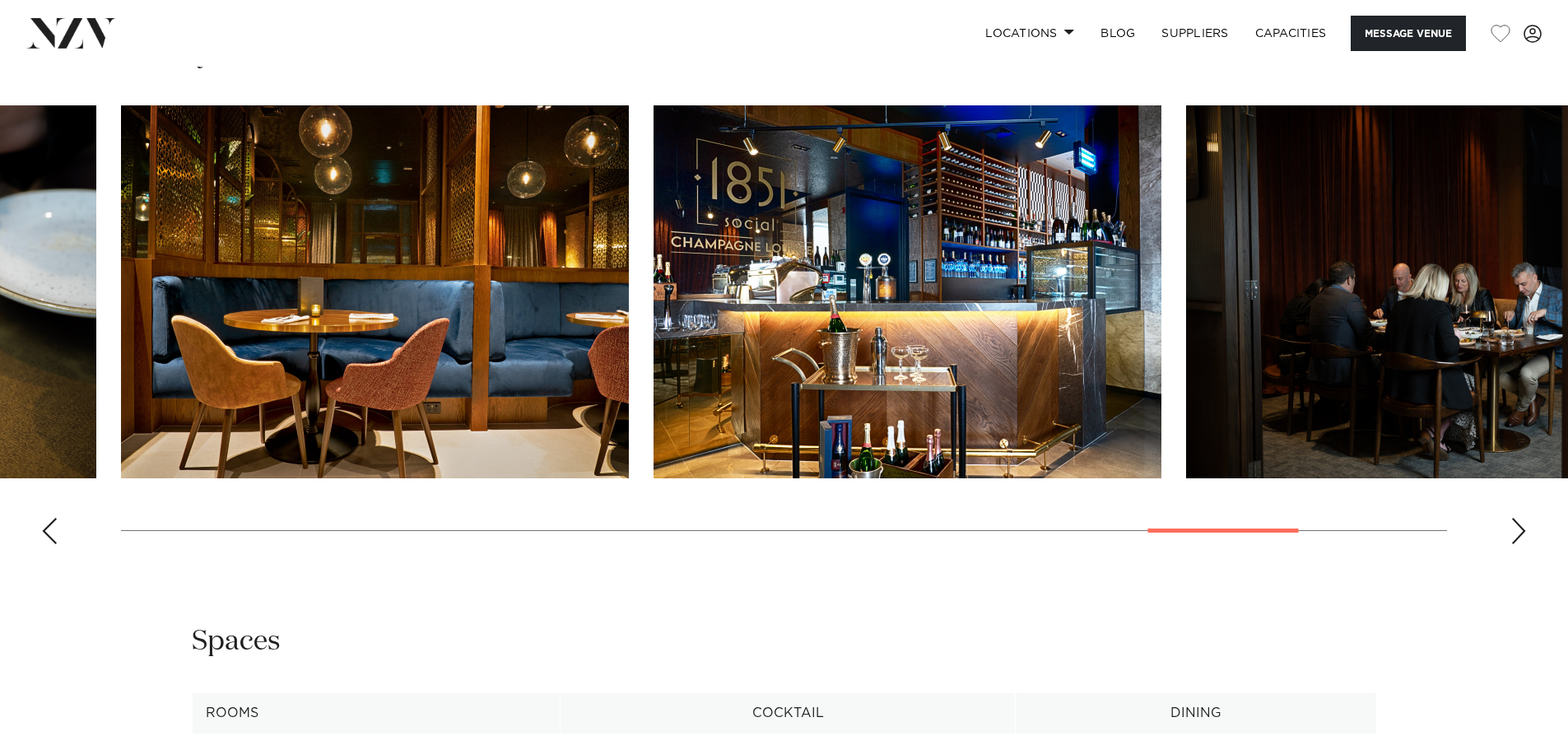
click at [1520, 527] on div "Next slide" at bounding box center [1518, 530] width 16 height 26
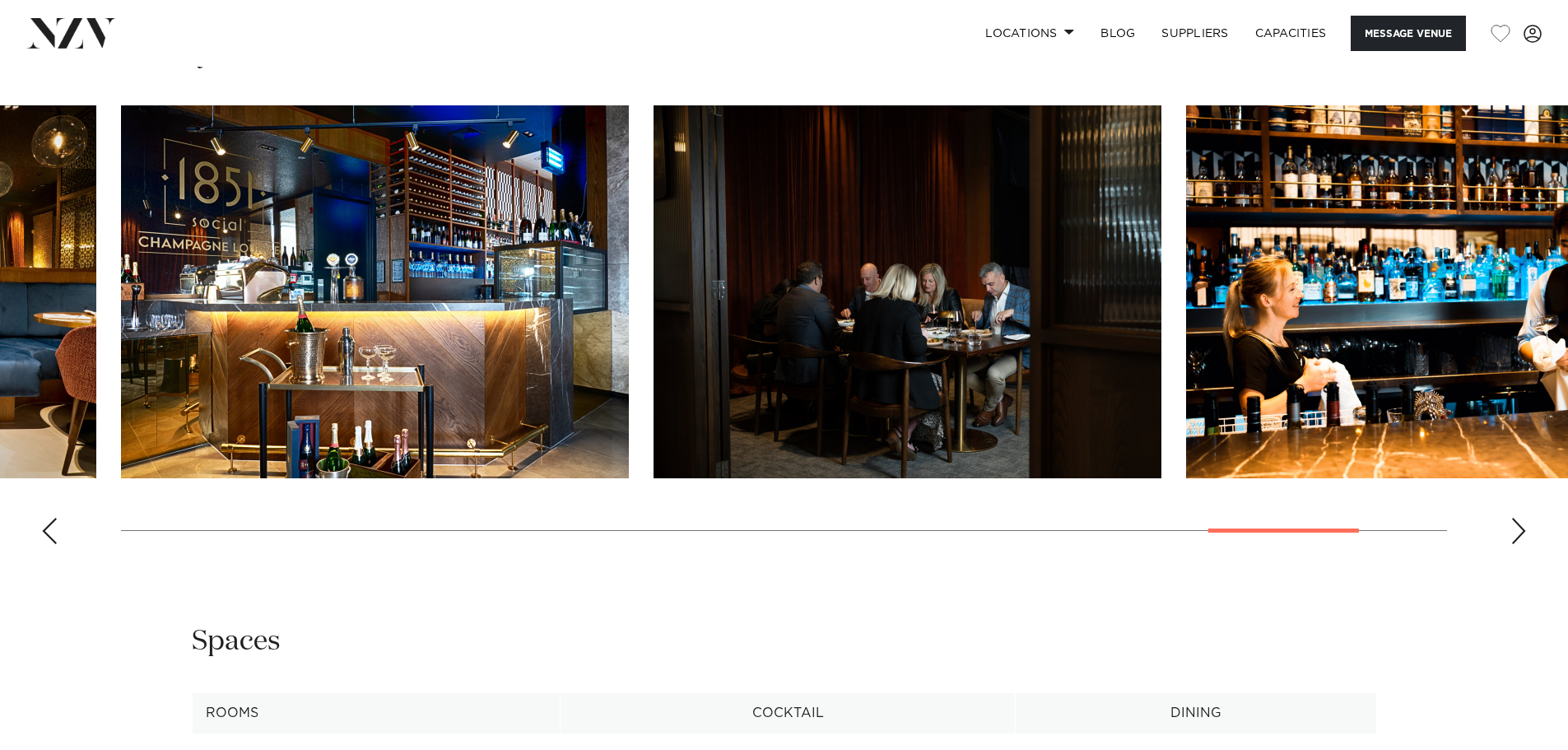
click at [1520, 527] on div "Next slide" at bounding box center [1518, 530] width 16 height 26
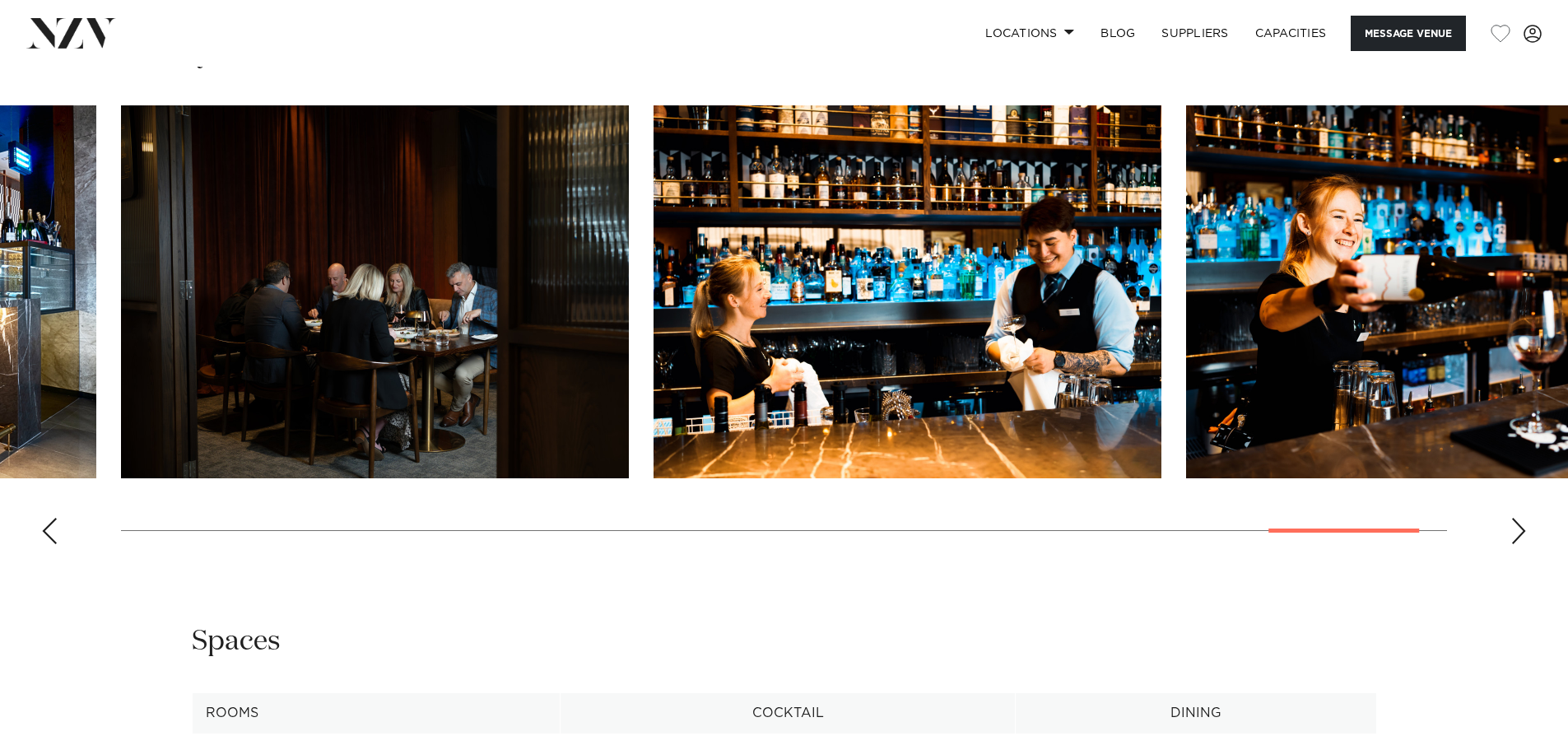
click at [1520, 527] on div "Next slide" at bounding box center [1518, 530] width 16 height 26
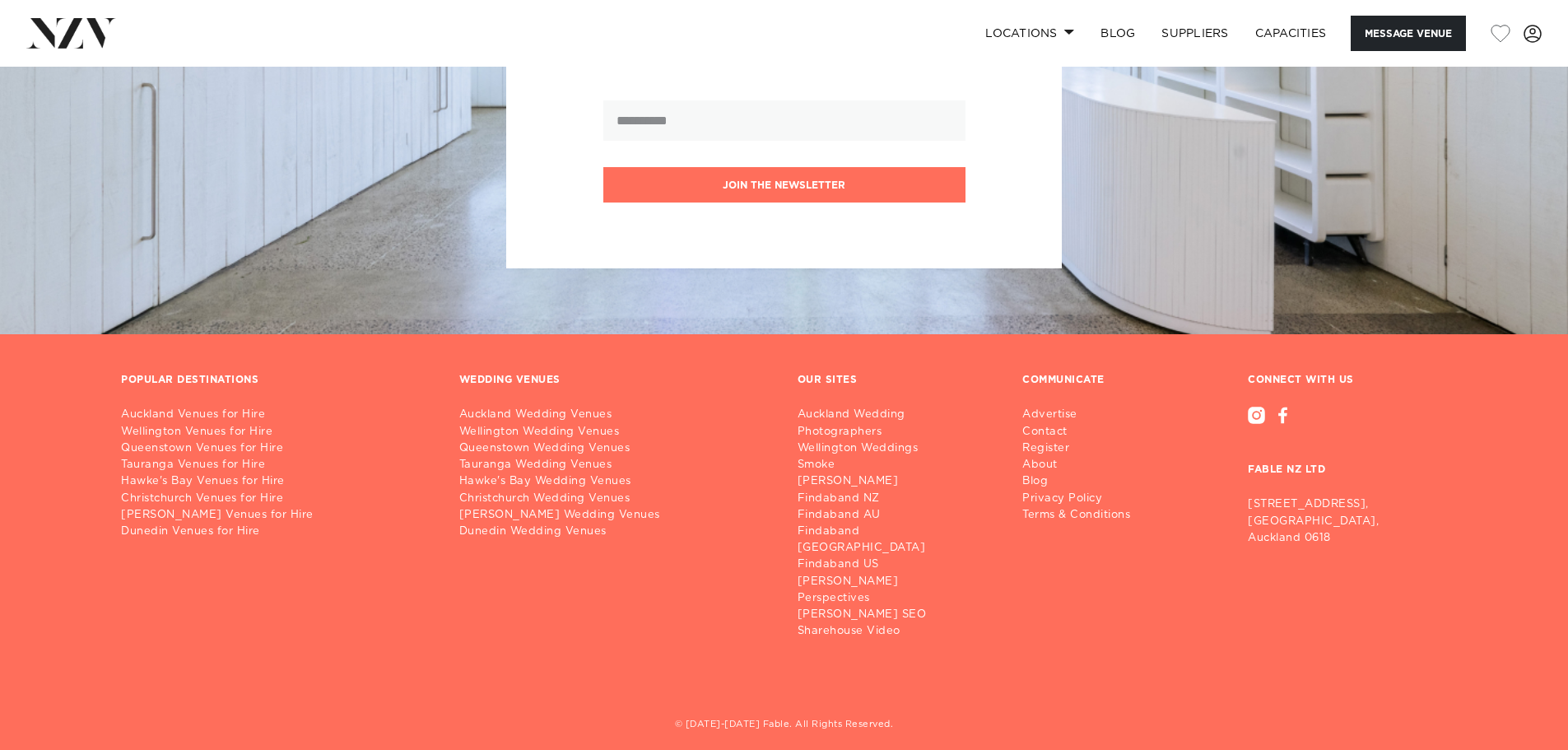
scroll to position [3674, 0]
